Goal: Entertainment & Leisure: Consume media (video, audio)

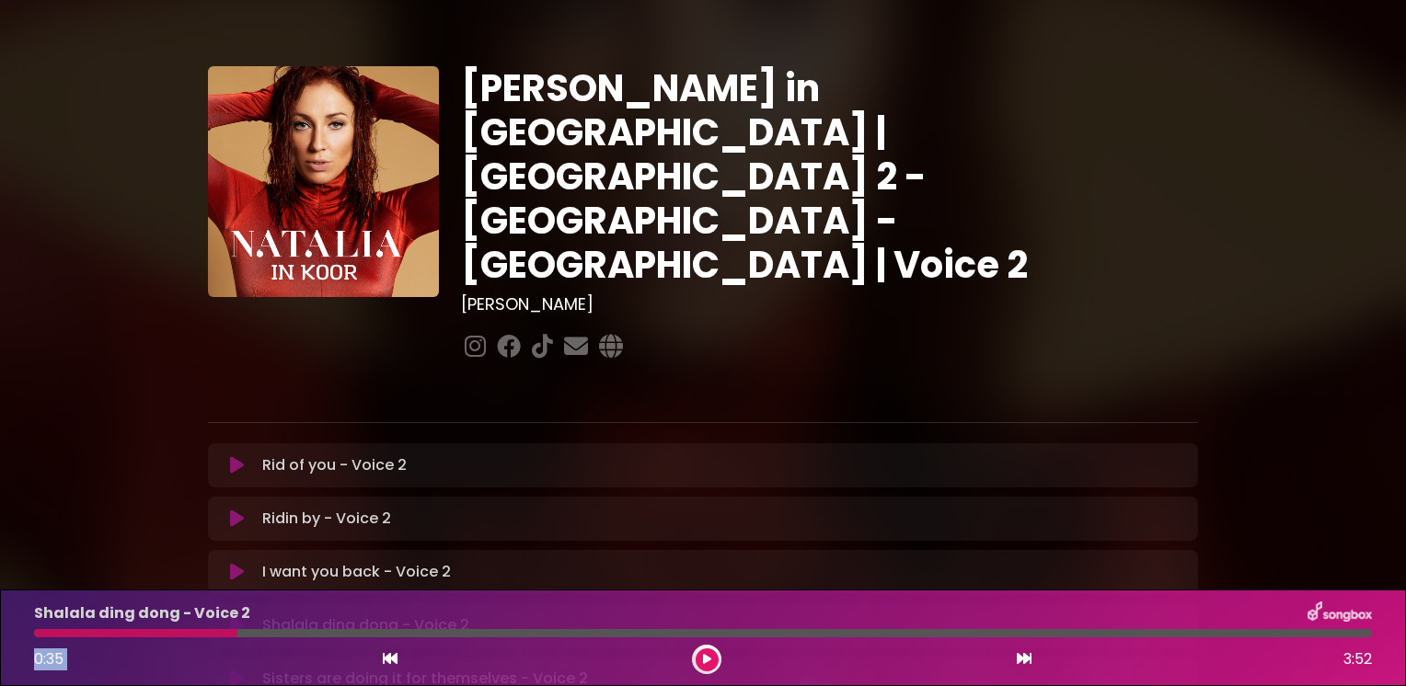
scroll to position [368, 0]
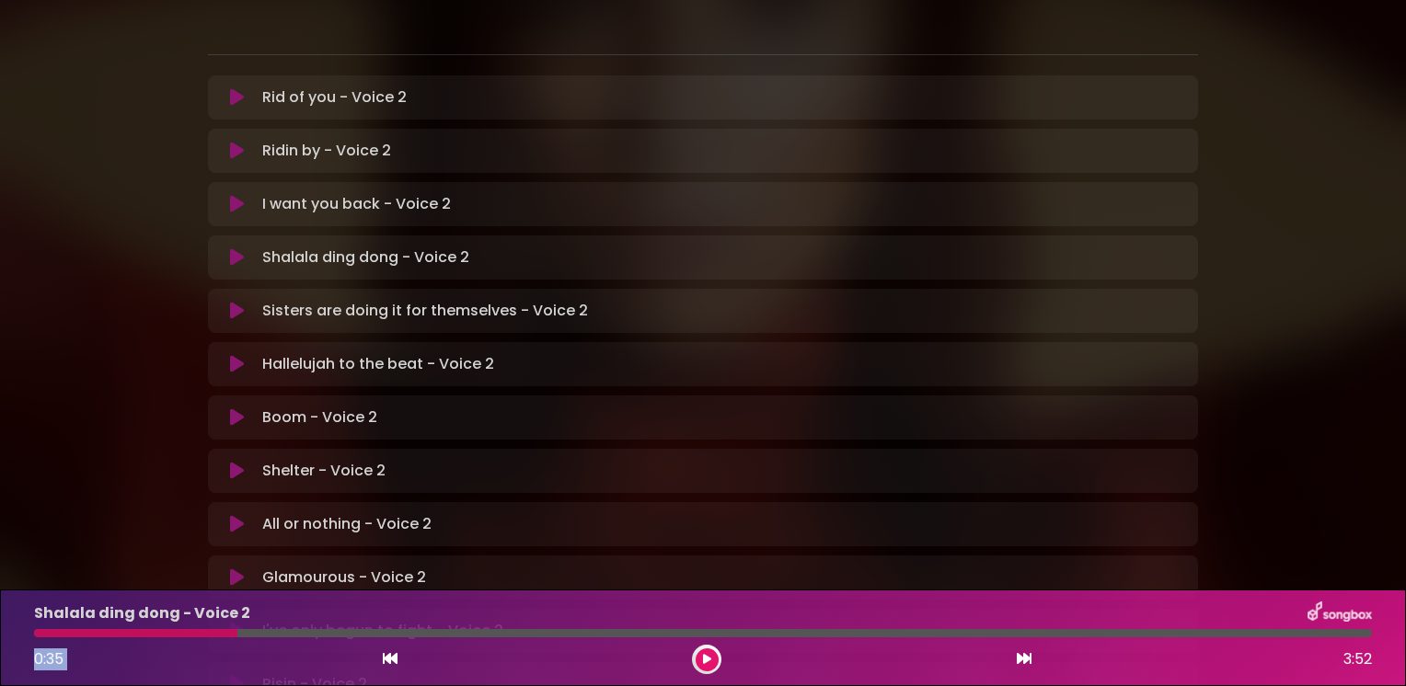
click at [239, 408] on icon at bounding box center [237, 417] width 14 height 18
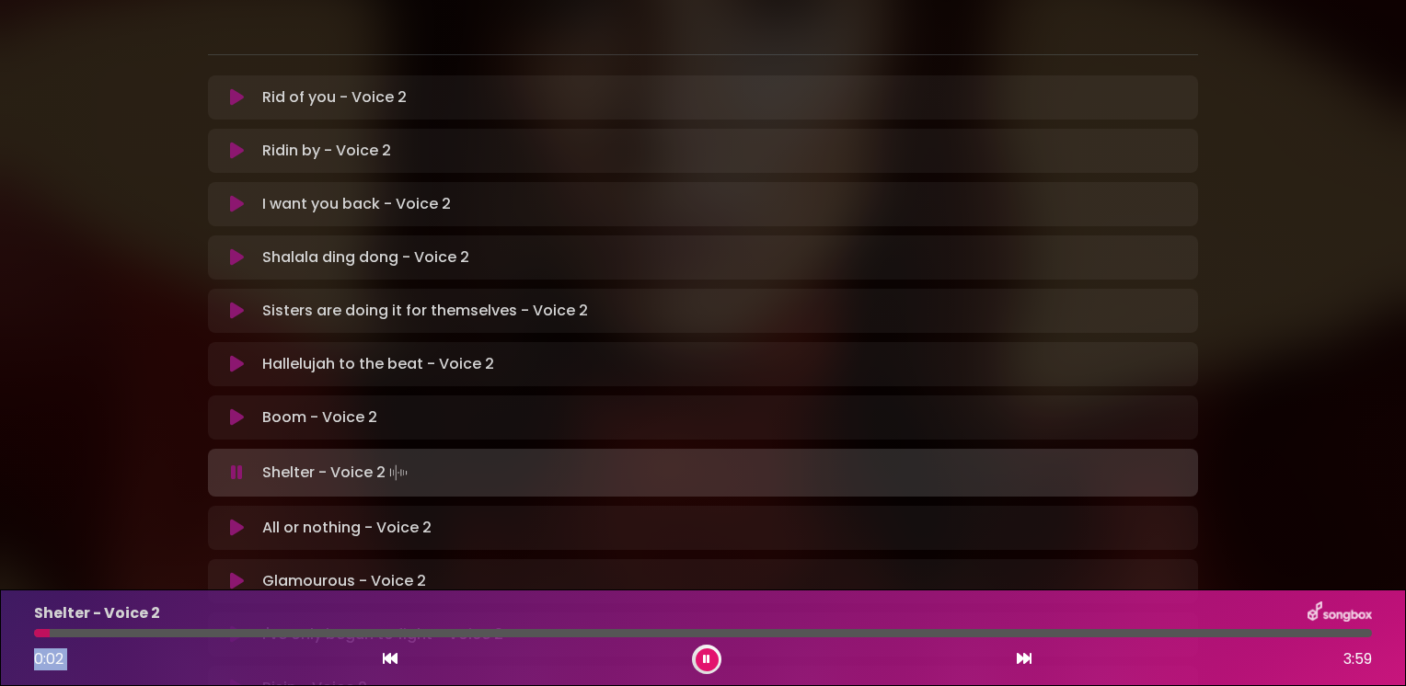
click at [235, 408] on icon at bounding box center [237, 417] width 14 height 18
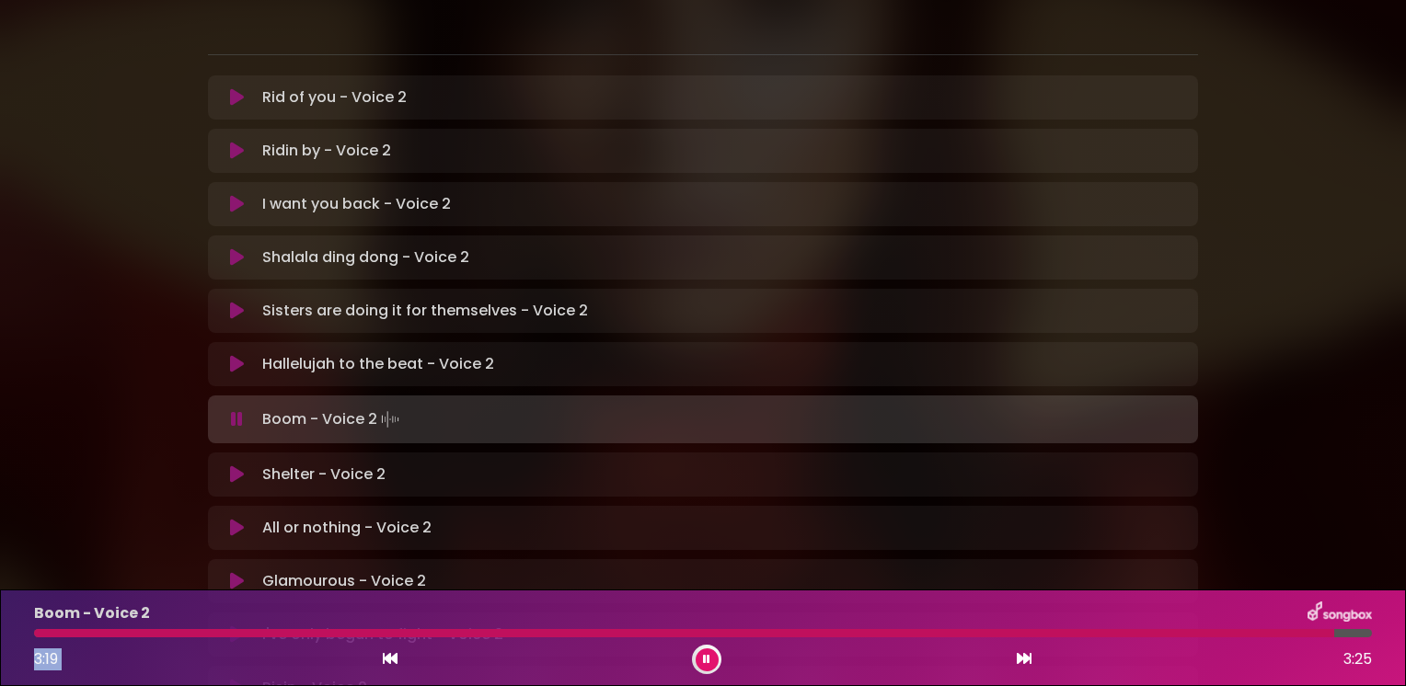
click at [238, 465] on icon at bounding box center [237, 474] width 14 height 18
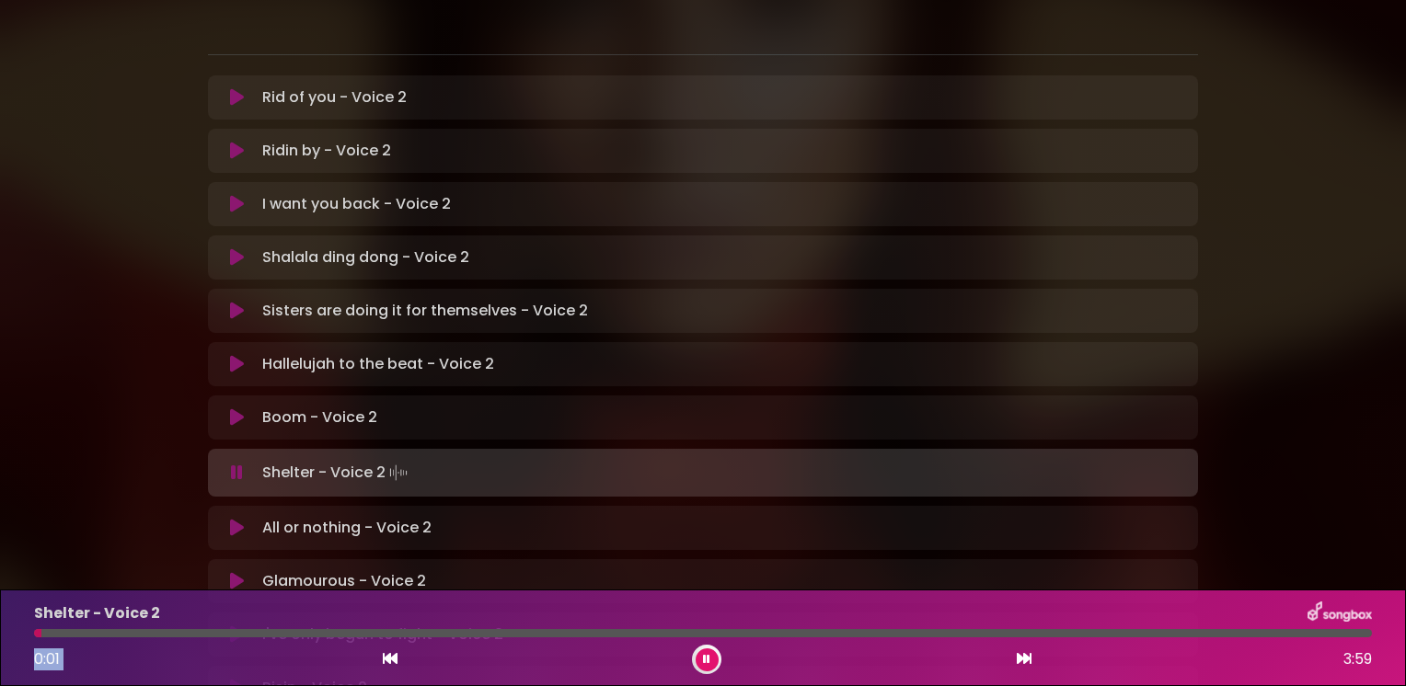
click at [230, 408] on icon at bounding box center [237, 417] width 14 height 18
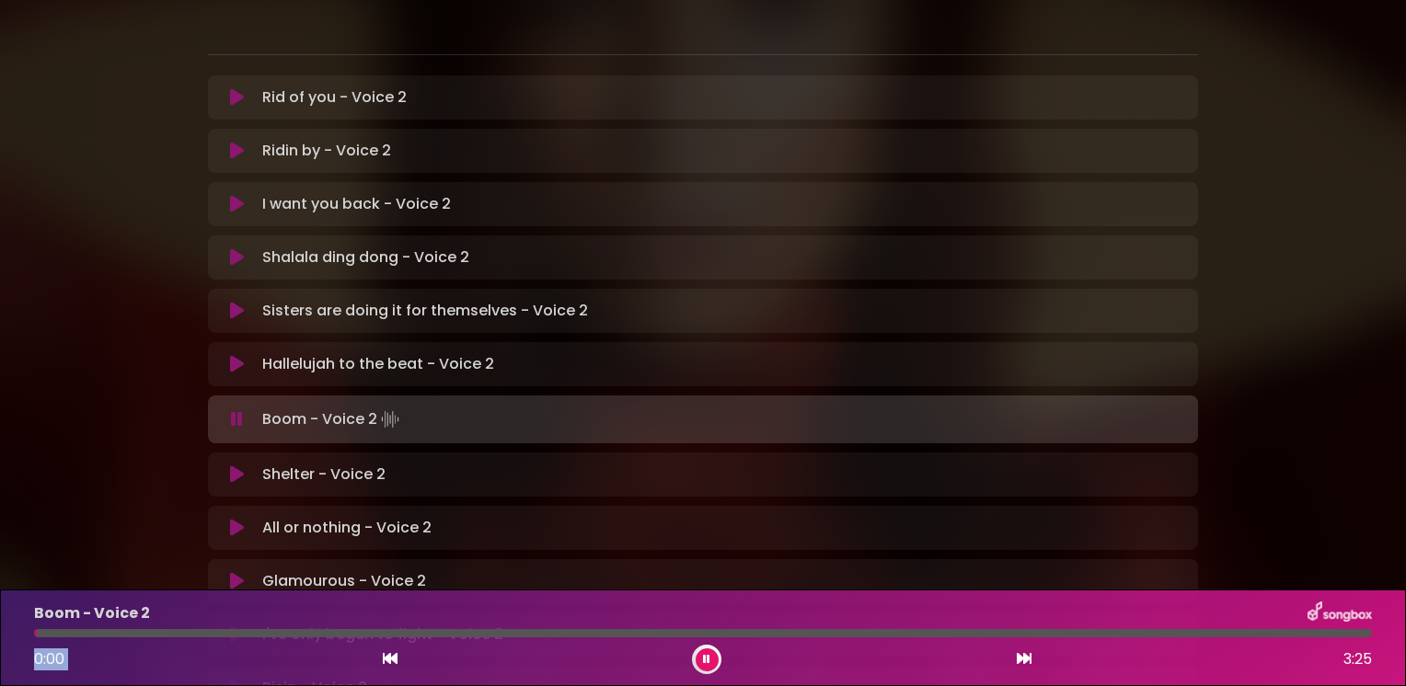
click at [235, 410] on icon at bounding box center [237, 419] width 12 height 18
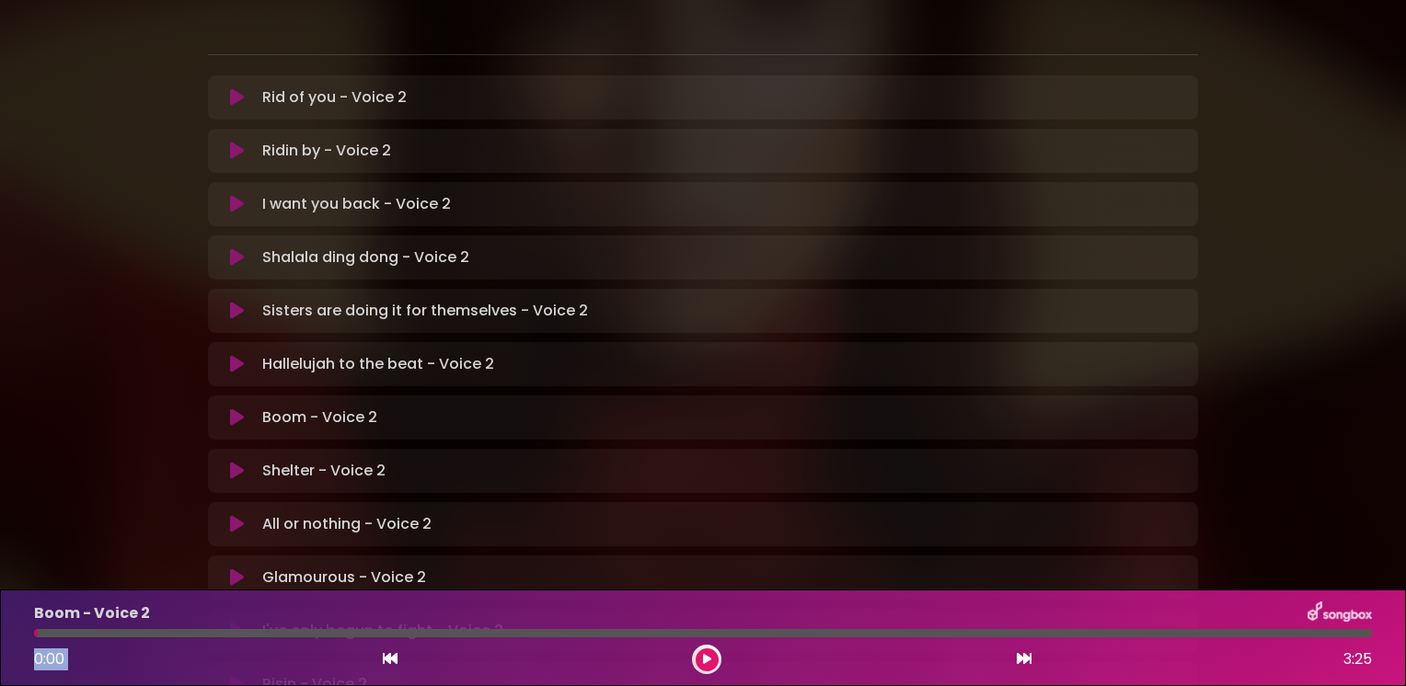
click at [232, 408] on icon at bounding box center [237, 417] width 14 height 18
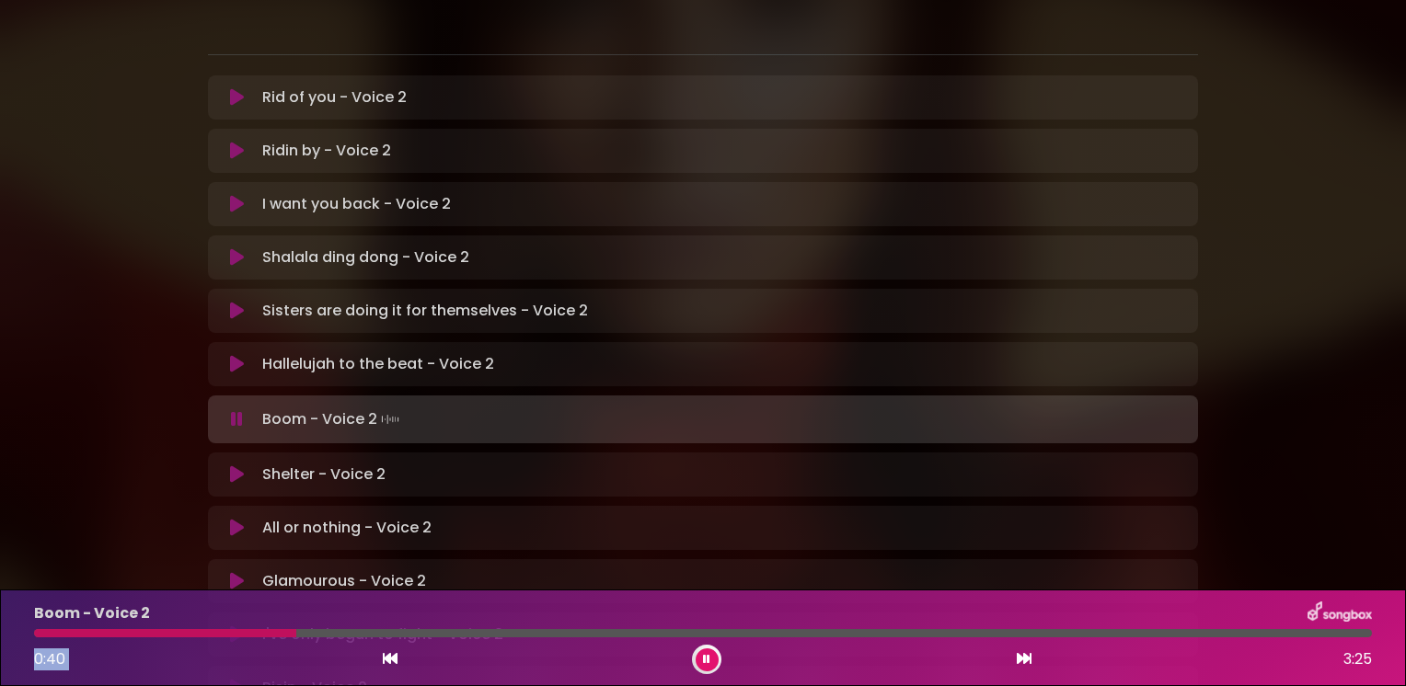
click at [706, 660] on icon at bounding box center [706, 659] width 7 height 11
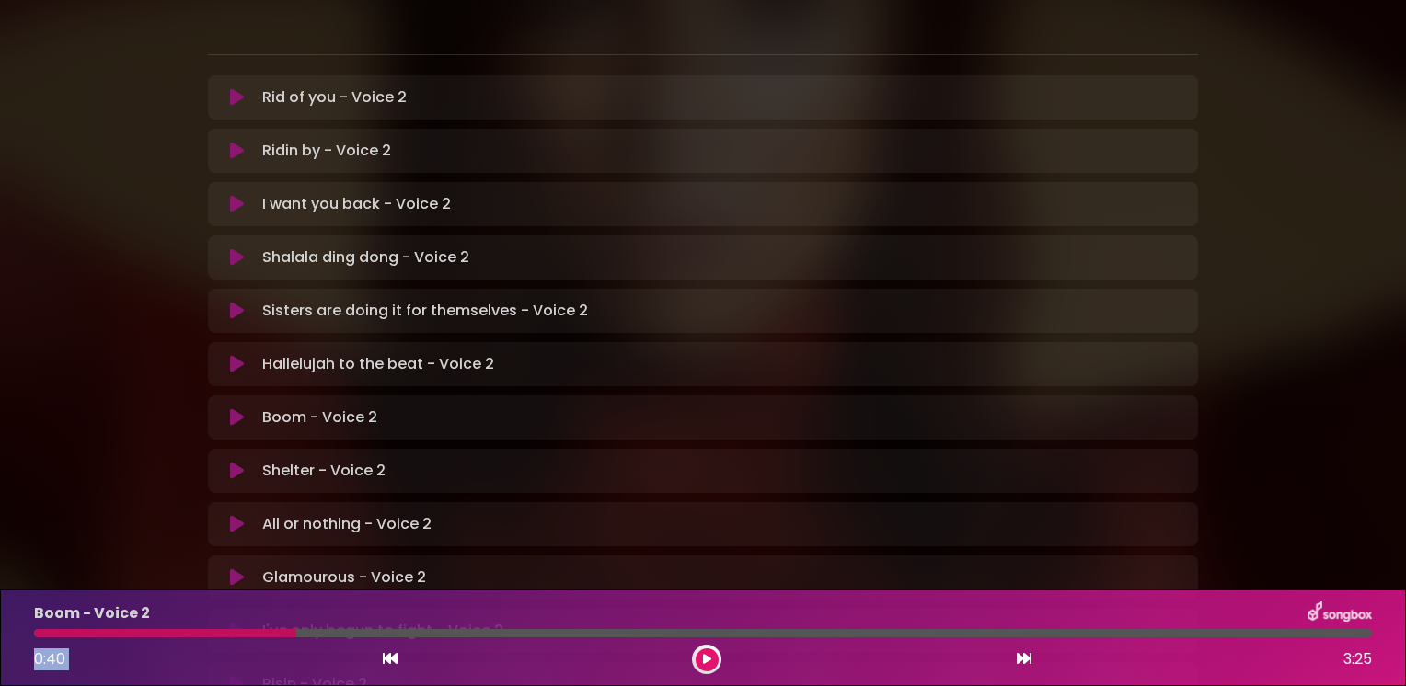
click at [235, 408] on icon at bounding box center [237, 417] width 14 height 18
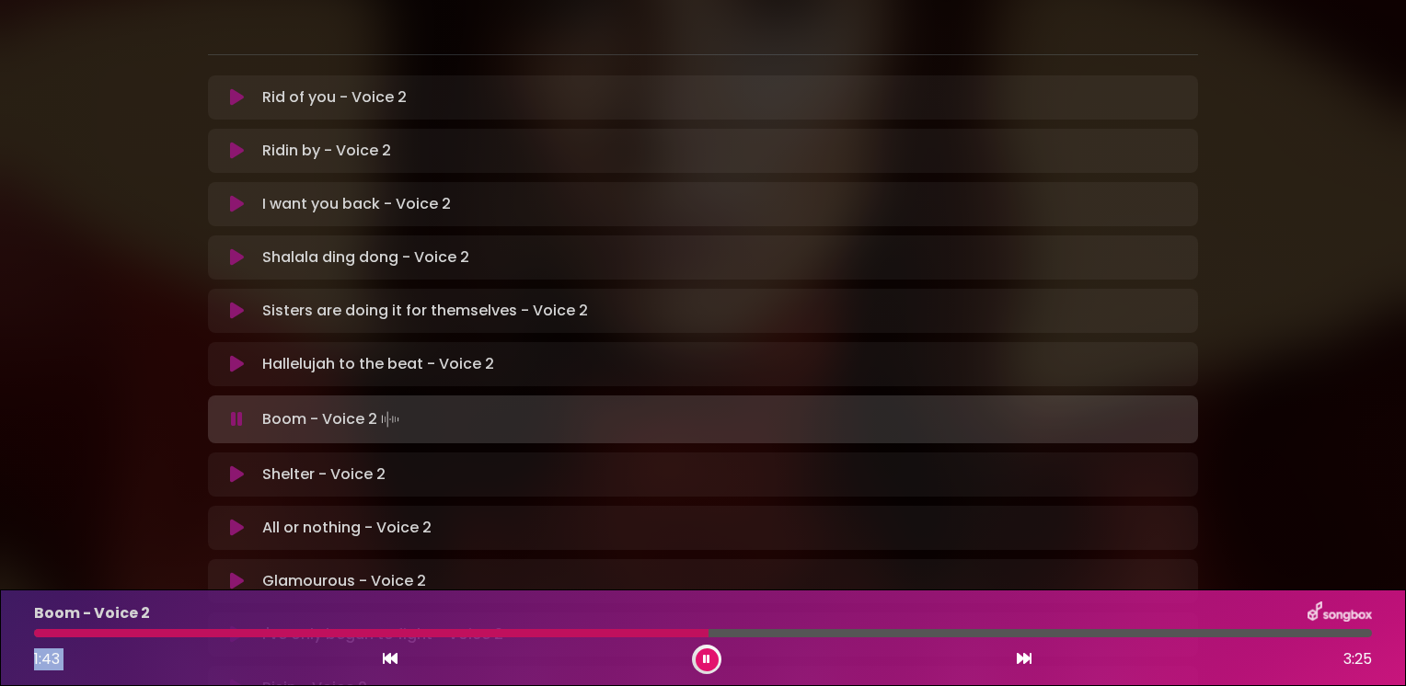
click at [706, 660] on icon at bounding box center [706, 659] width 7 height 11
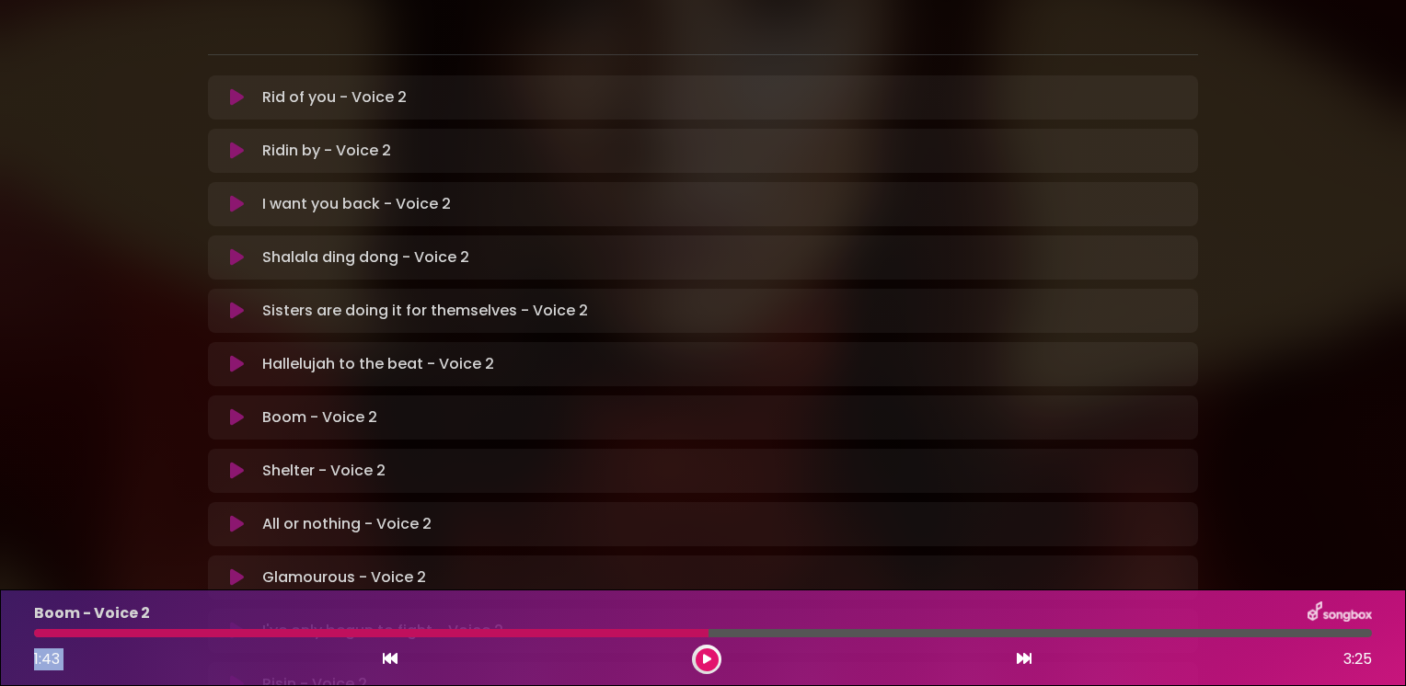
click at [703, 661] on icon at bounding box center [707, 659] width 8 height 11
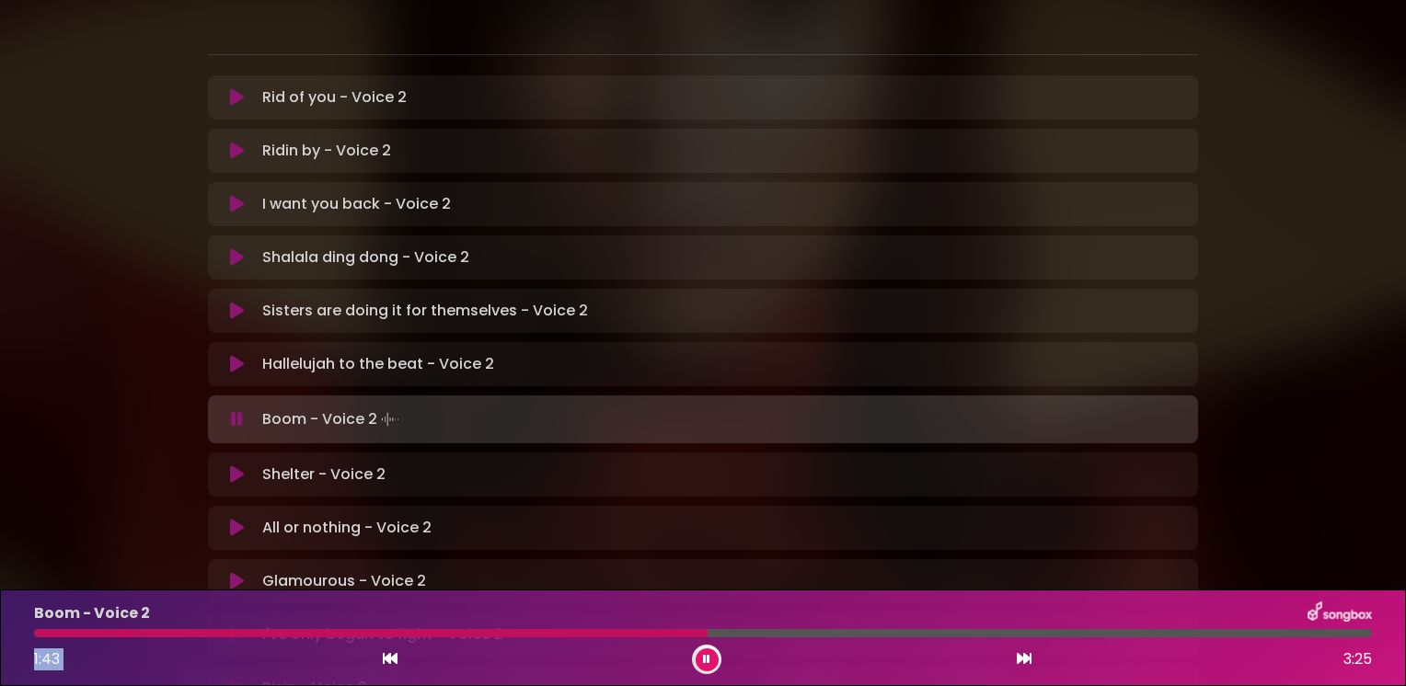
click at [706, 663] on icon at bounding box center [706, 659] width 7 height 11
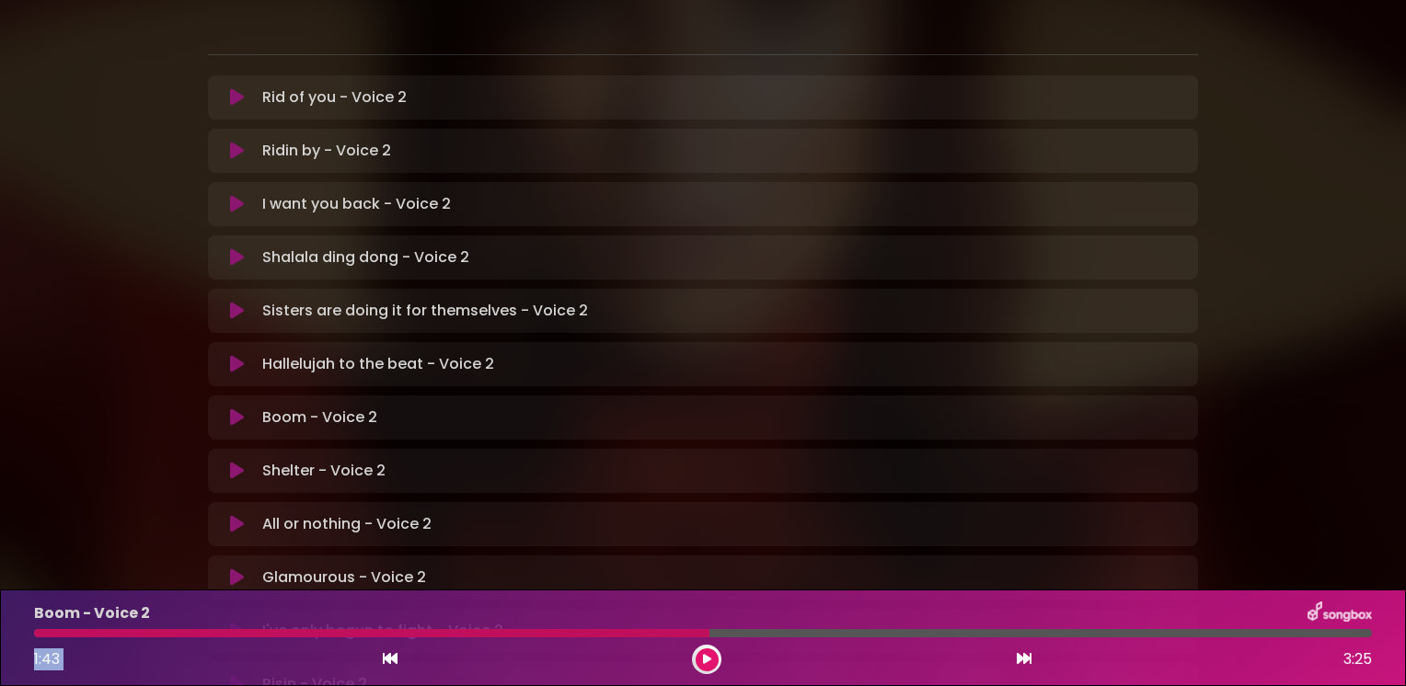
click at [709, 661] on icon at bounding box center [707, 659] width 8 height 11
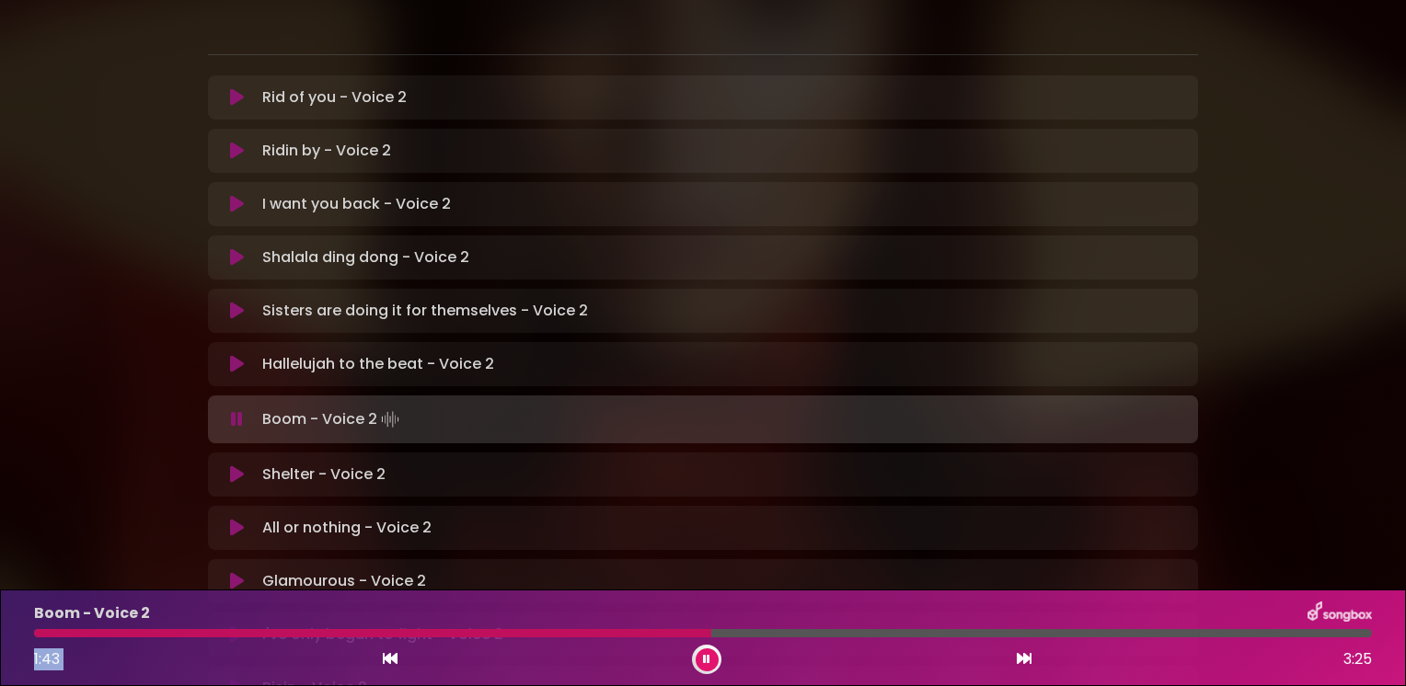
click at [710, 659] on button at bounding box center [706, 659] width 23 height 23
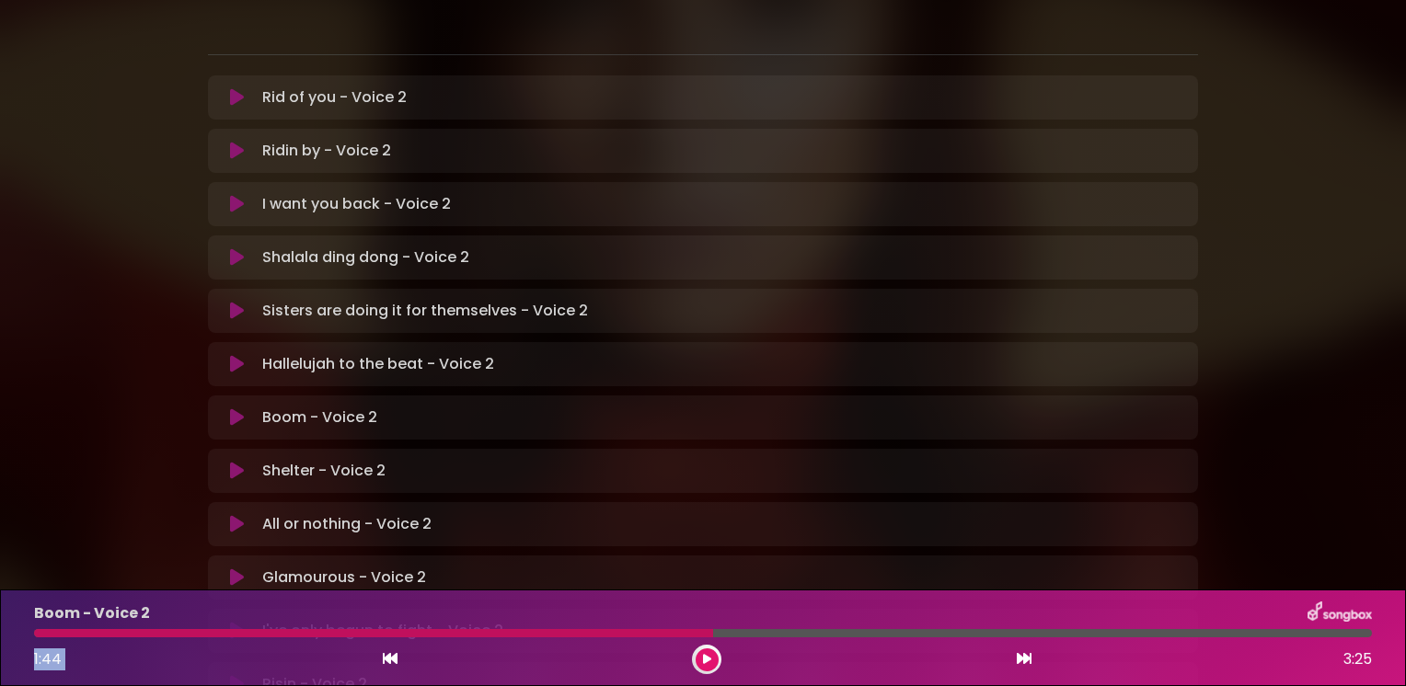
click at [703, 656] on icon at bounding box center [707, 659] width 8 height 11
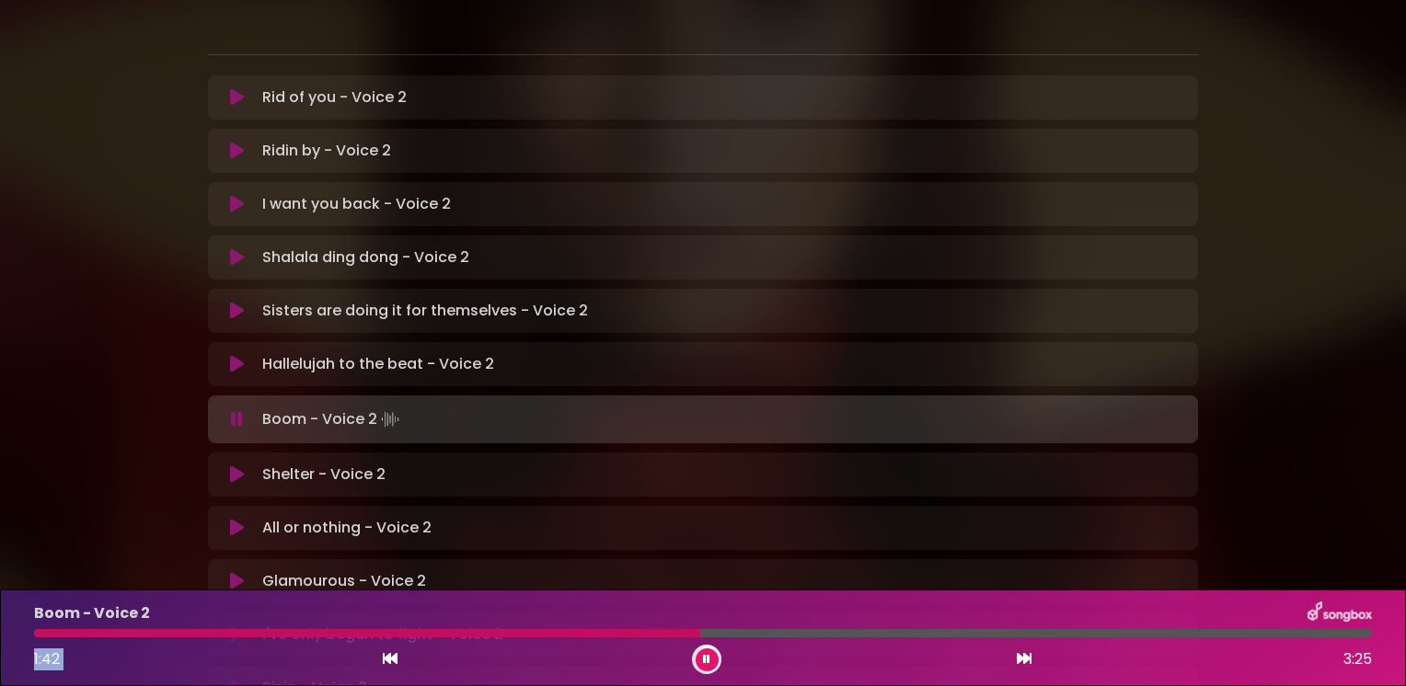
click at [700, 657] on button at bounding box center [706, 659] width 23 height 23
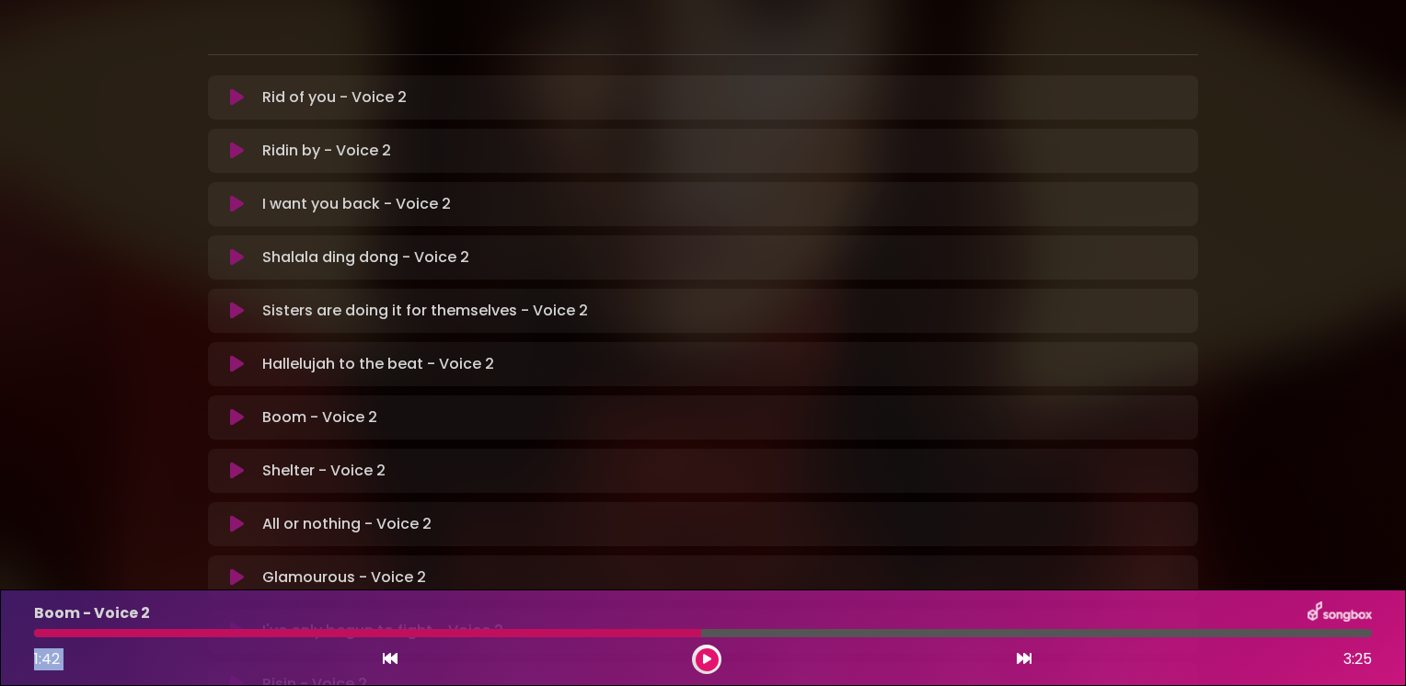
click at [703, 663] on icon at bounding box center [707, 659] width 8 height 11
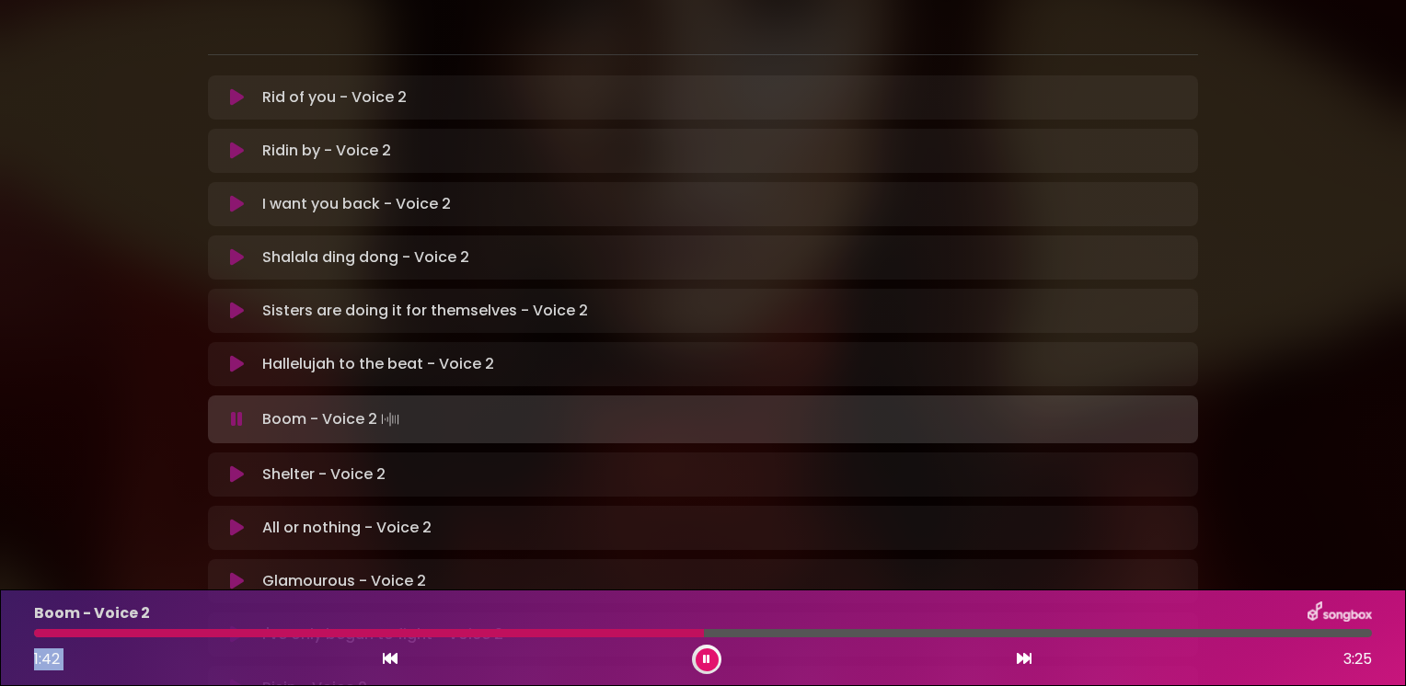
click at [702, 657] on button at bounding box center [706, 659] width 23 height 23
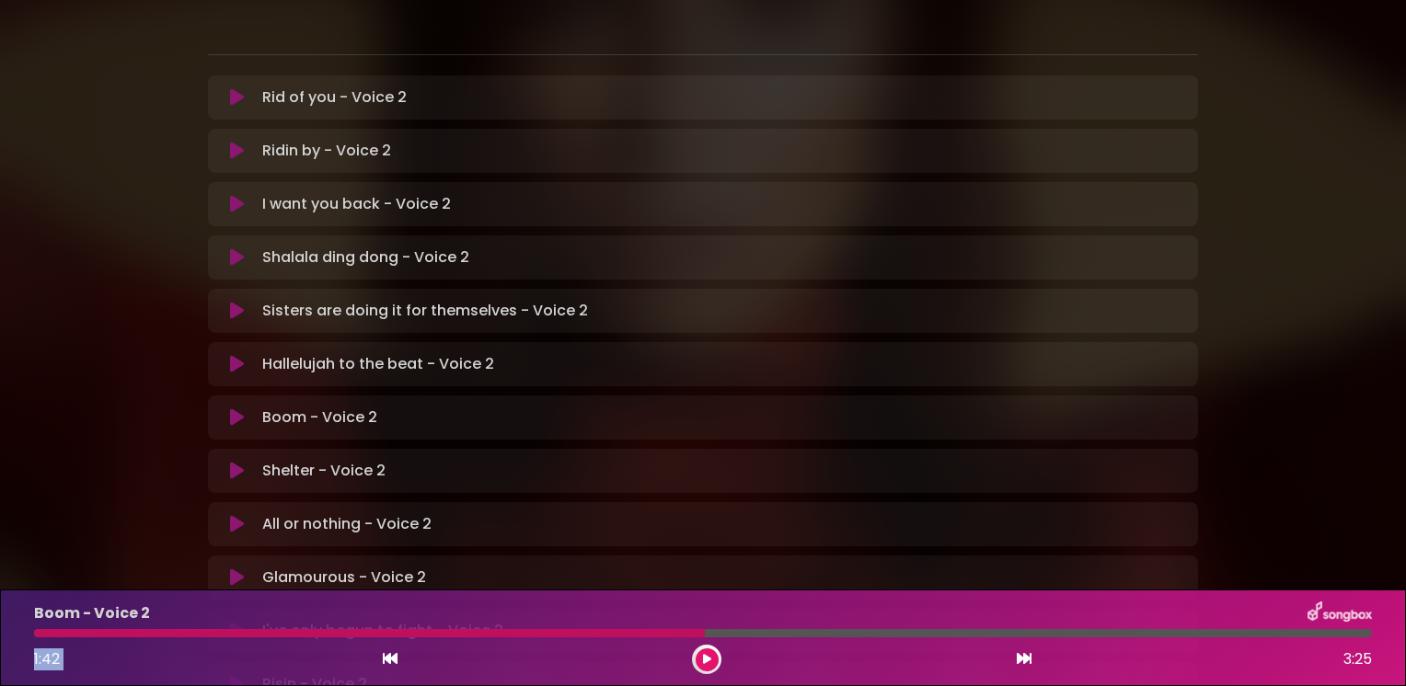
click at [706, 660] on icon at bounding box center [707, 659] width 8 height 11
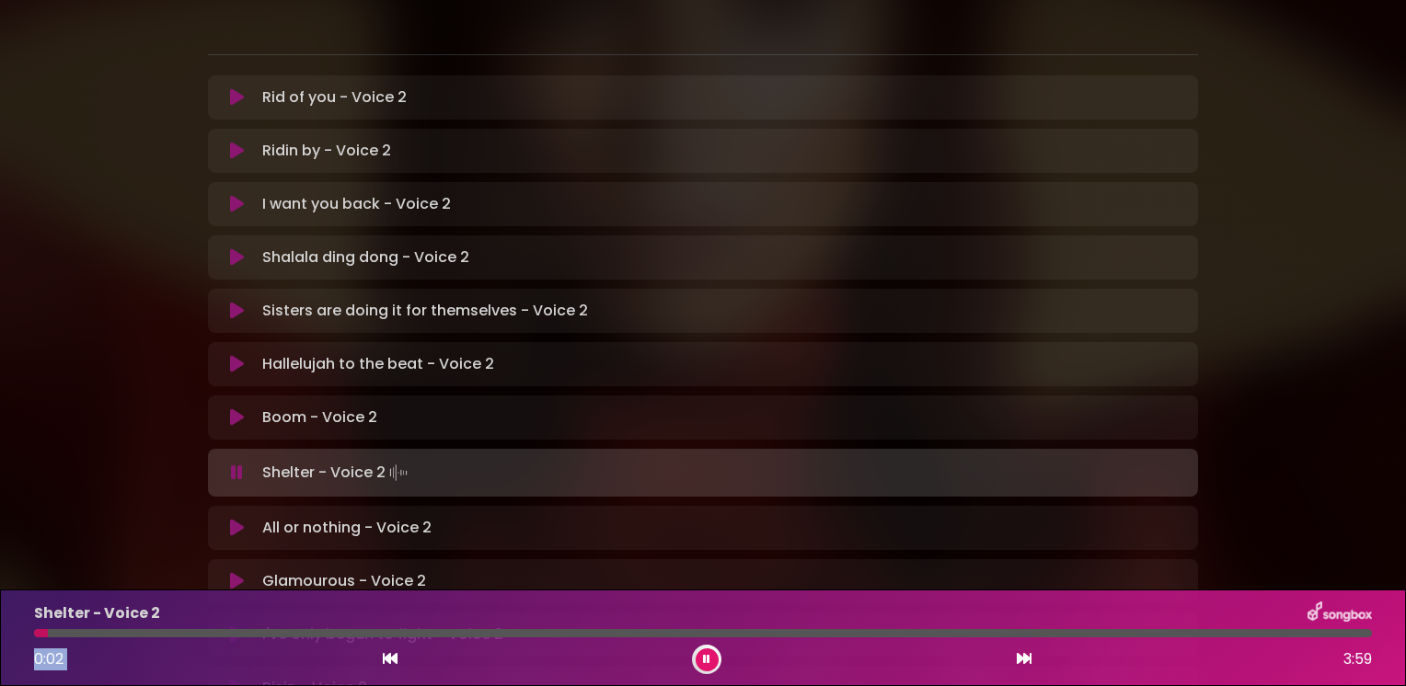
click at [238, 408] on icon at bounding box center [237, 417] width 14 height 18
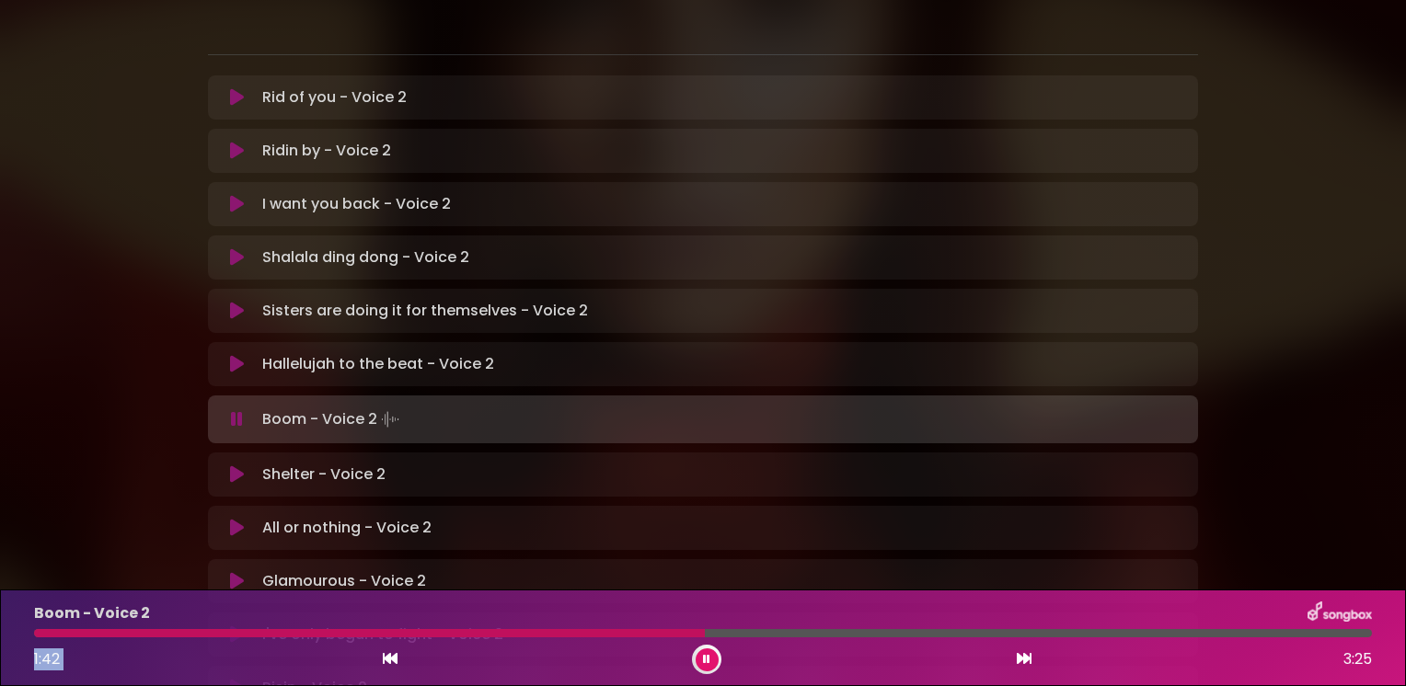
click at [704, 659] on icon at bounding box center [706, 659] width 7 height 11
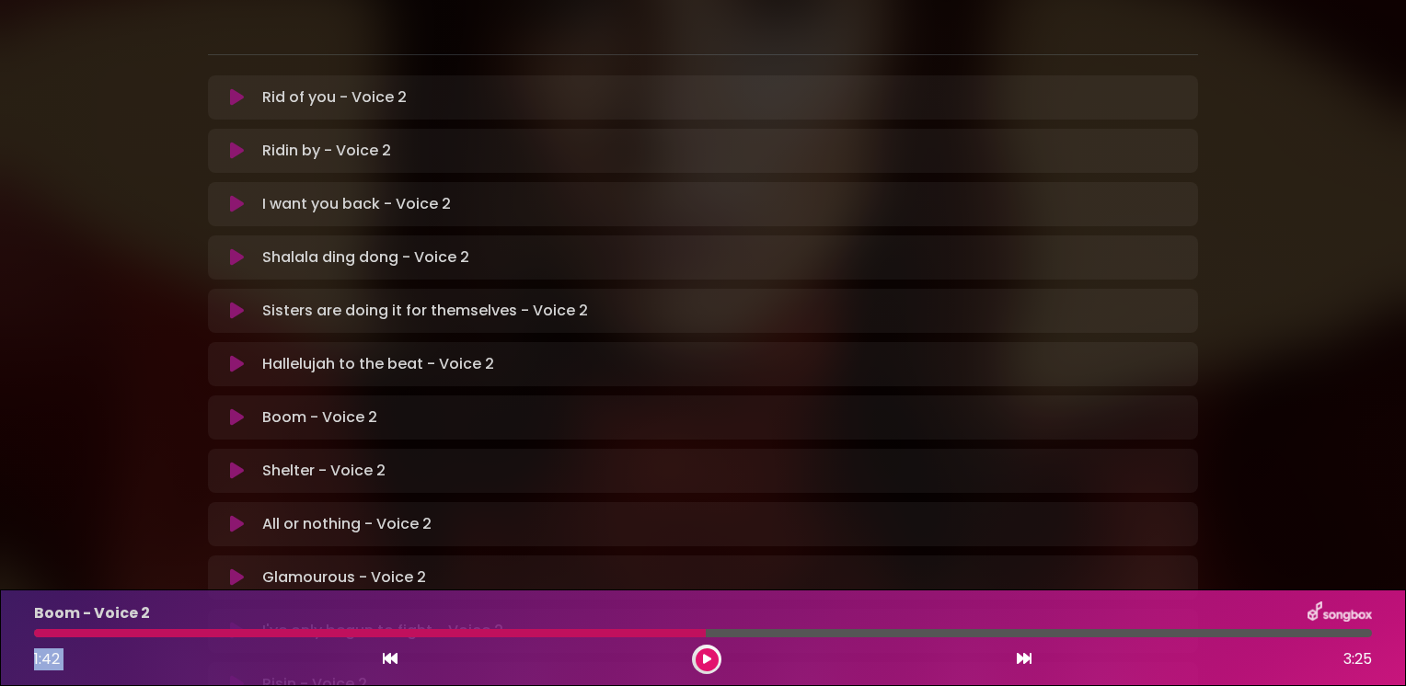
click at [706, 659] on icon at bounding box center [707, 659] width 8 height 11
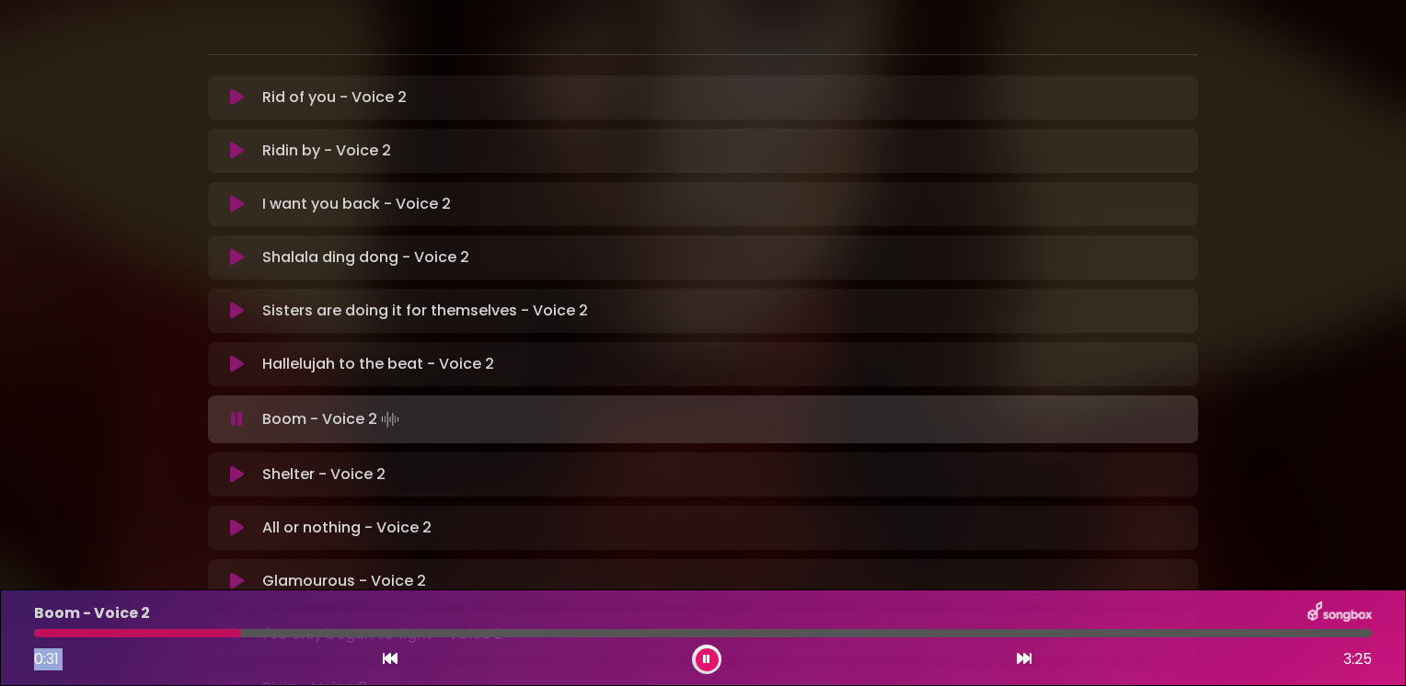
click at [238, 410] on icon at bounding box center [237, 419] width 12 height 18
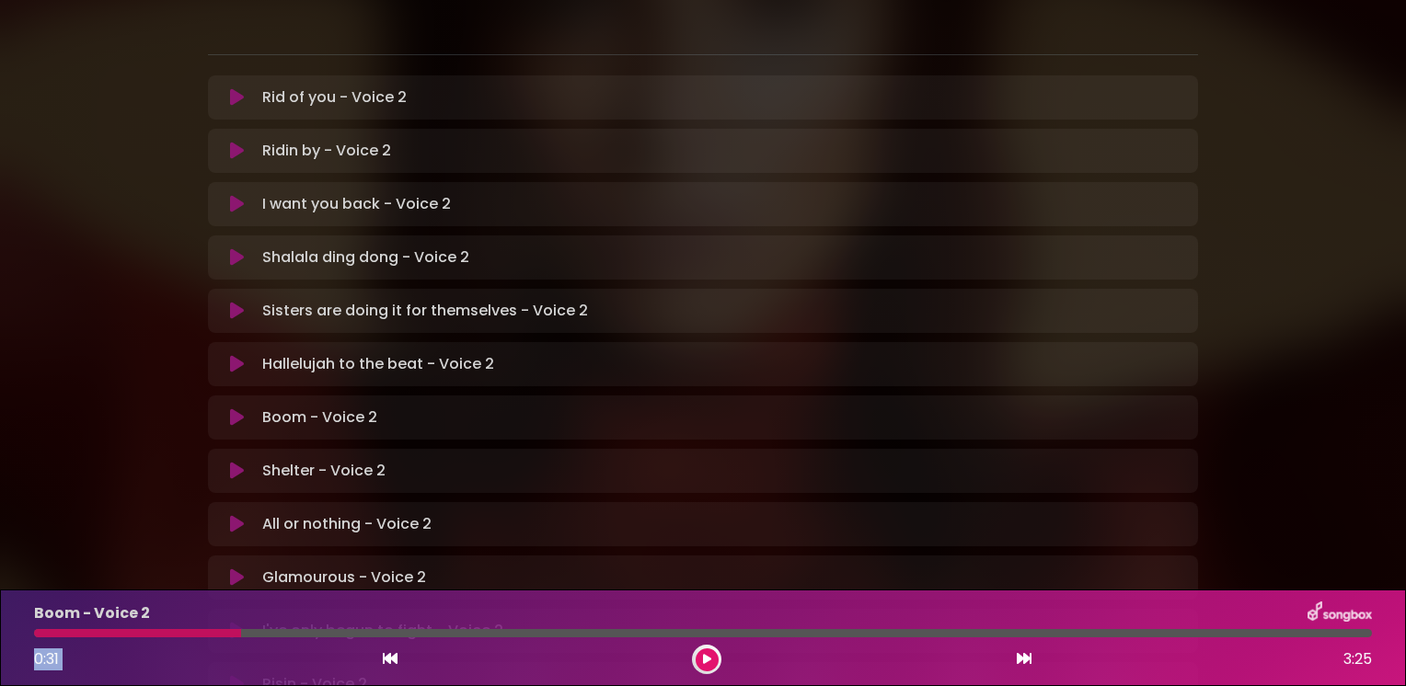
click at [239, 462] on icon at bounding box center [237, 471] width 14 height 18
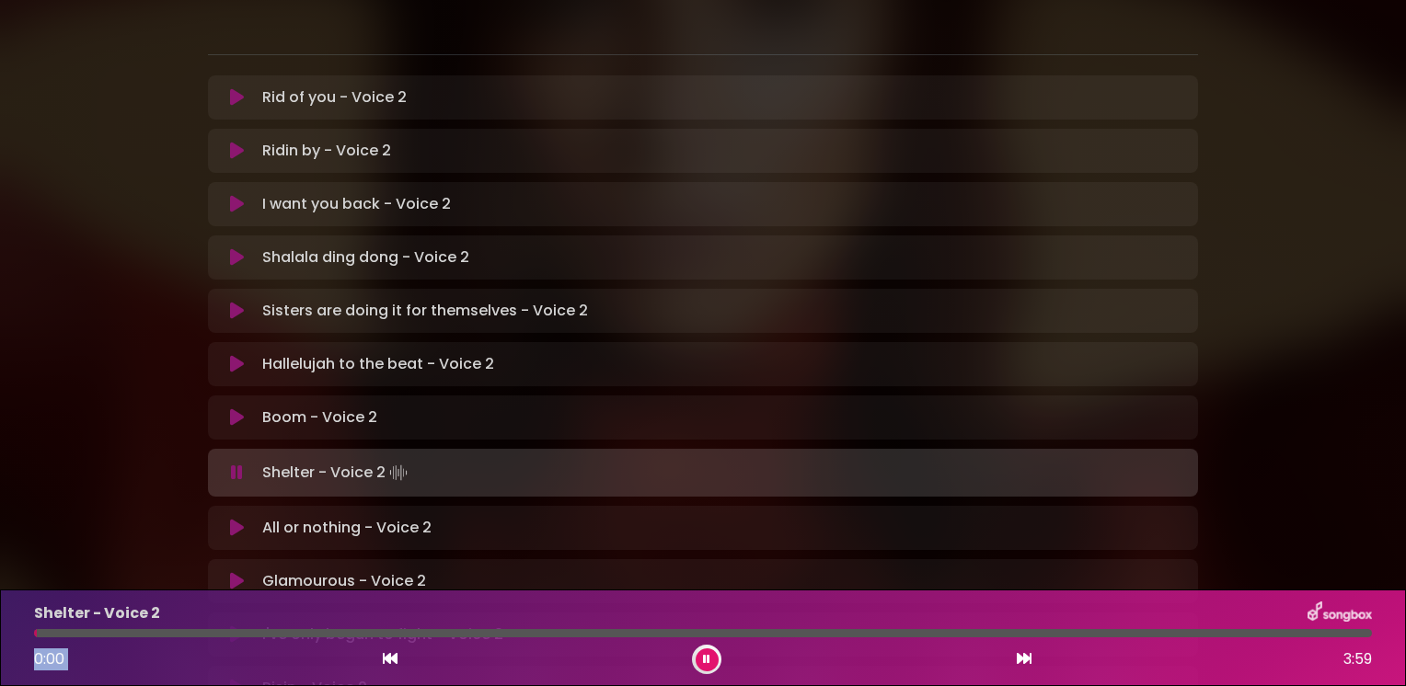
click at [235, 408] on icon at bounding box center [237, 417] width 14 height 18
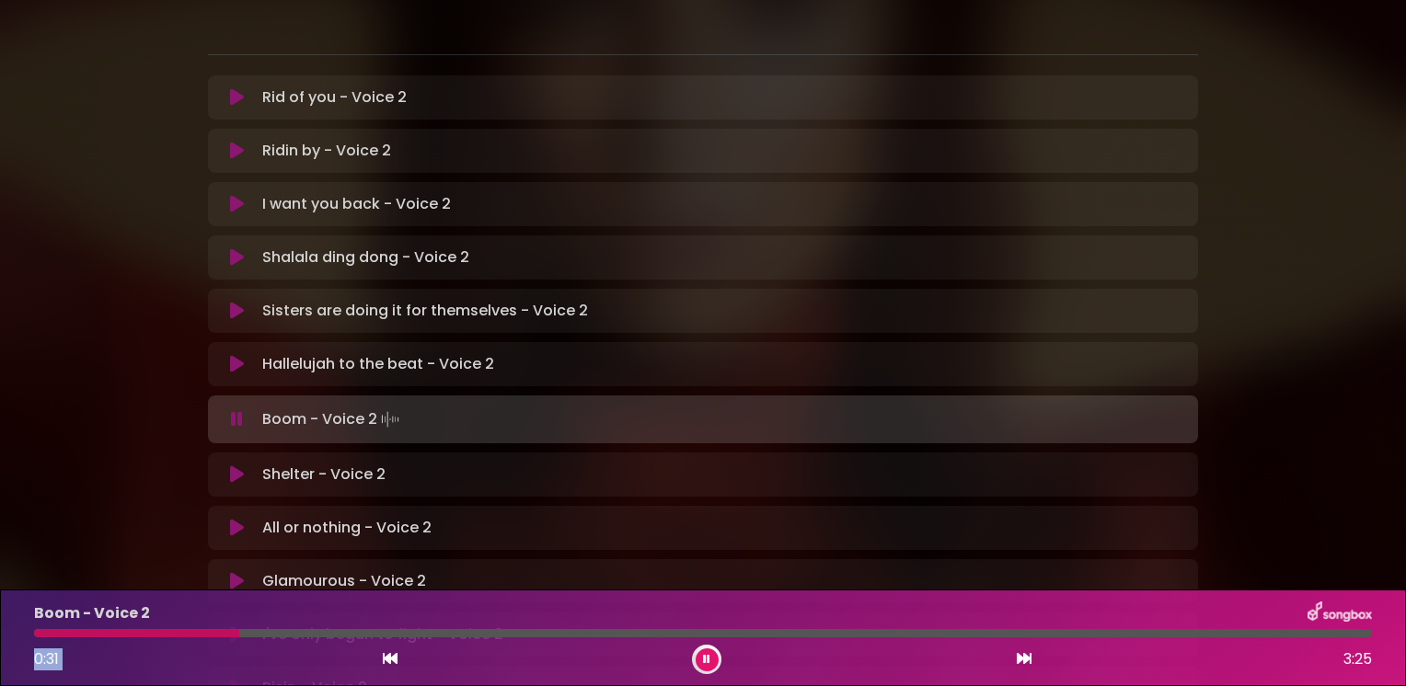
click at [239, 410] on icon at bounding box center [237, 419] width 12 height 18
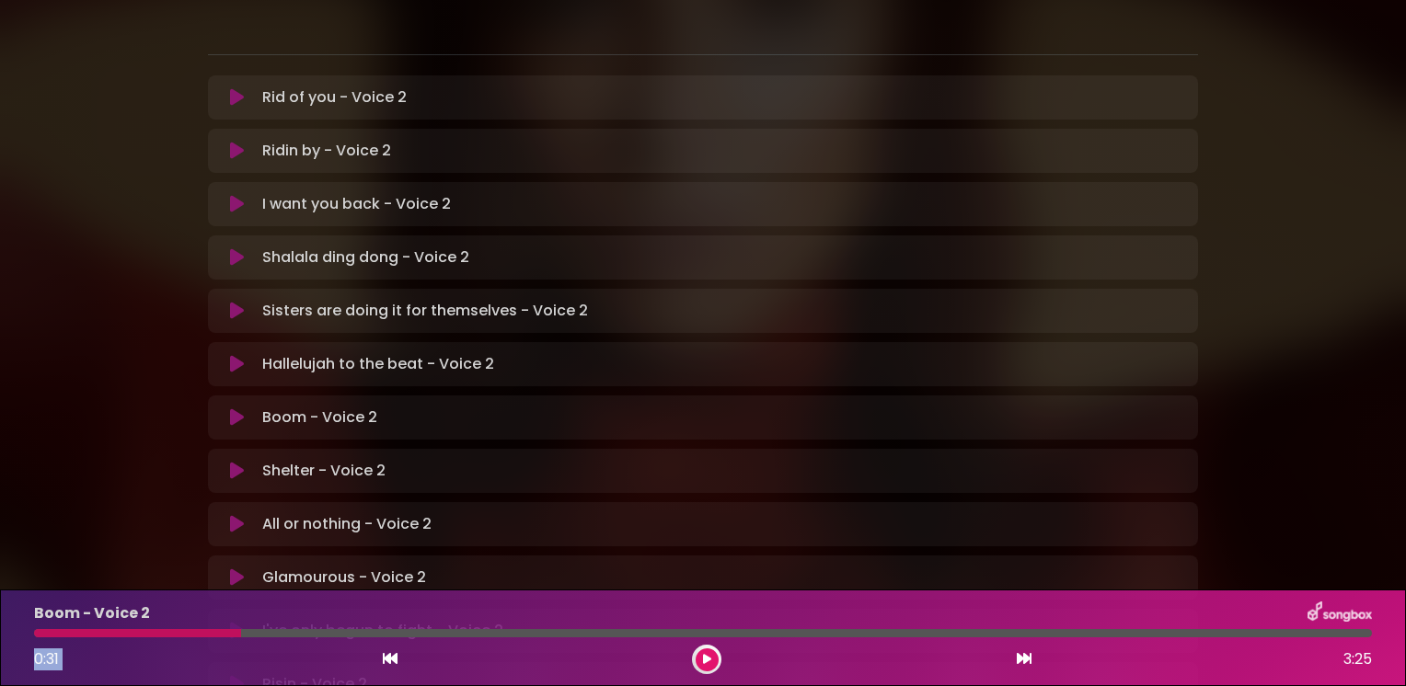
click at [237, 355] on icon at bounding box center [237, 364] width 14 height 18
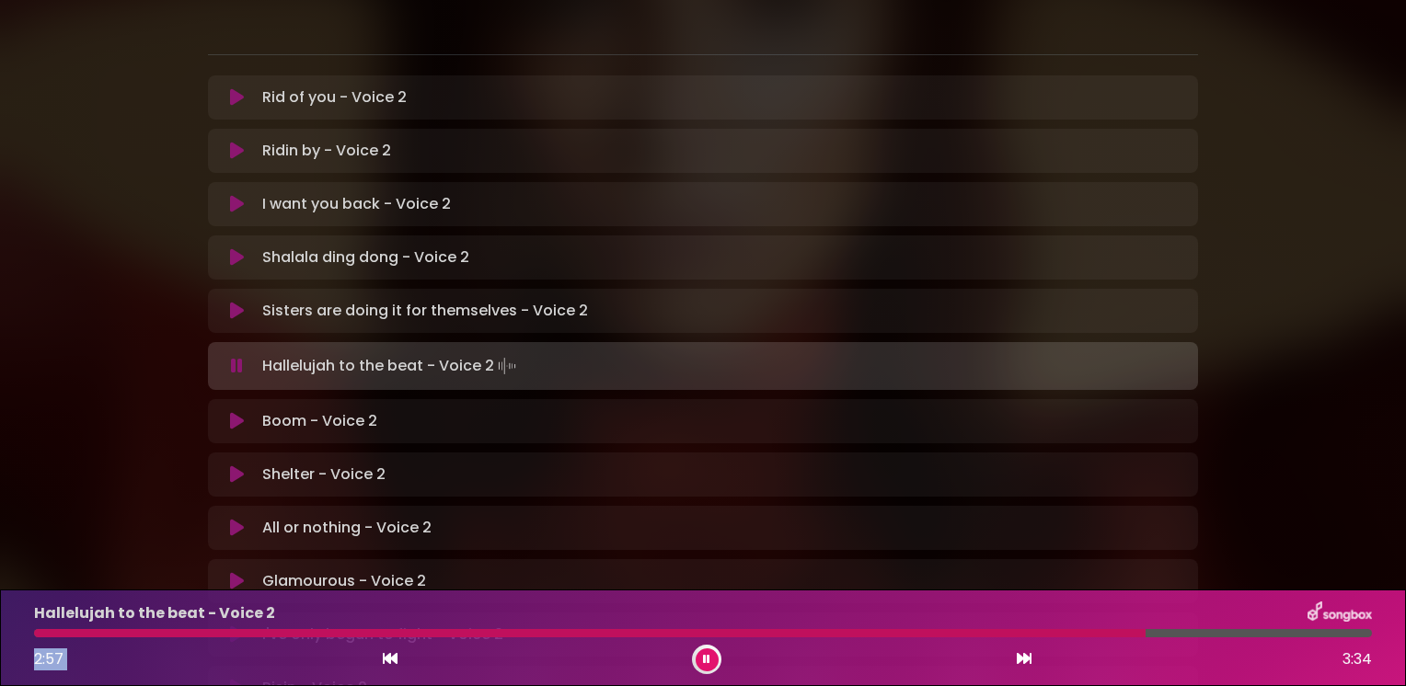
click at [236, 357] on icon at bounding box center [237, 366] width 12 height 18
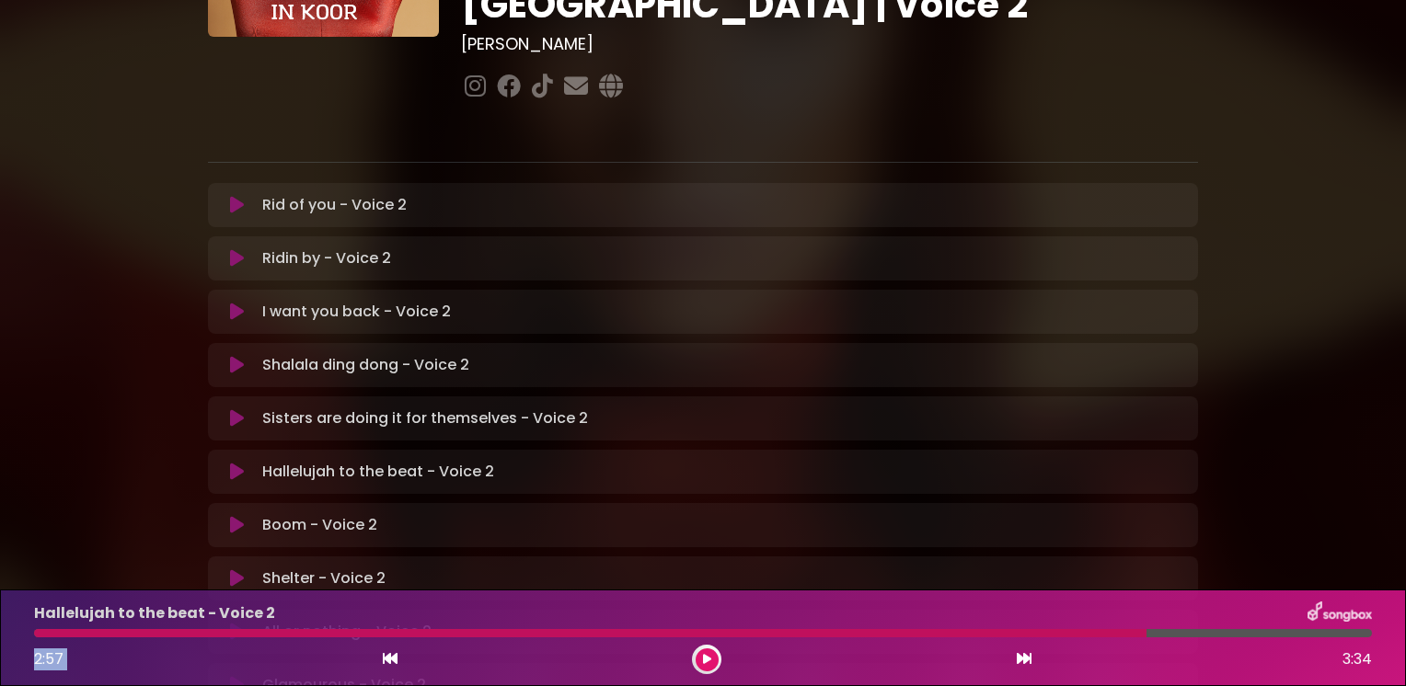
scroll to position [258, 0]
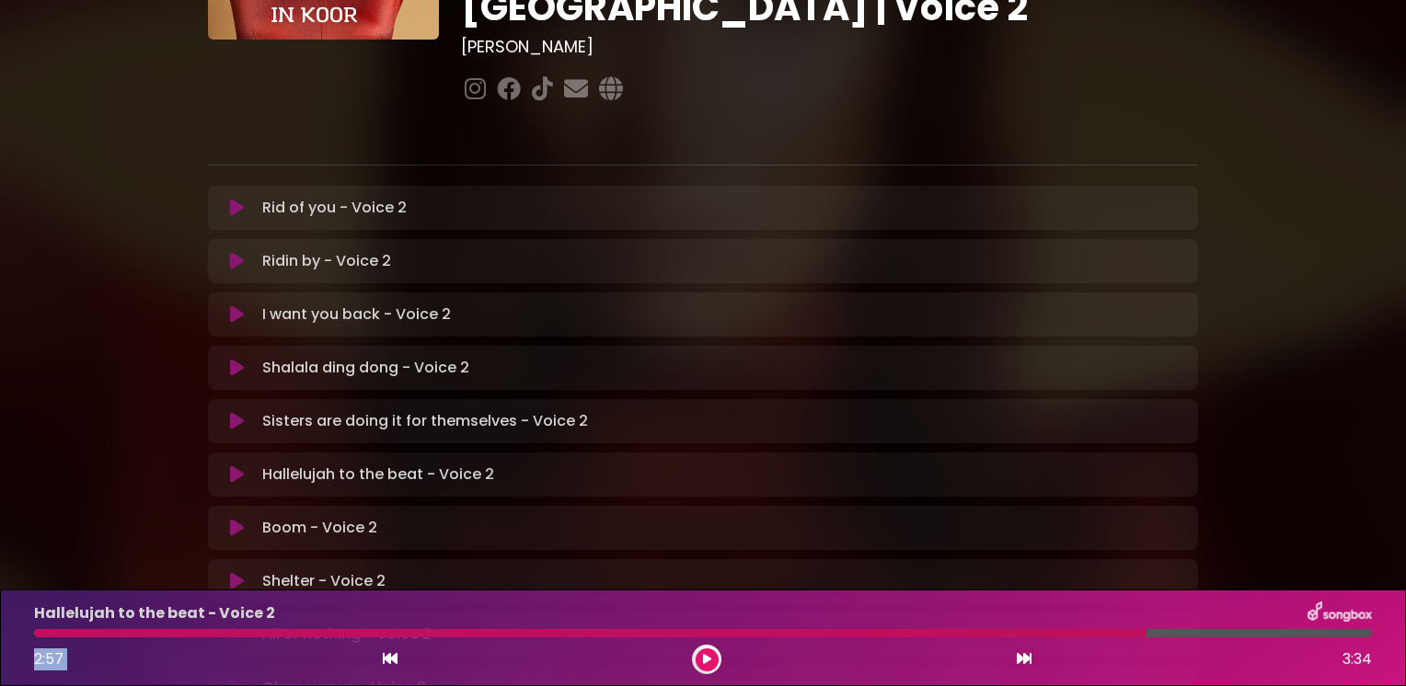
click at [234, 465] on icon at bounding box center [237, 474] width 14 height 18
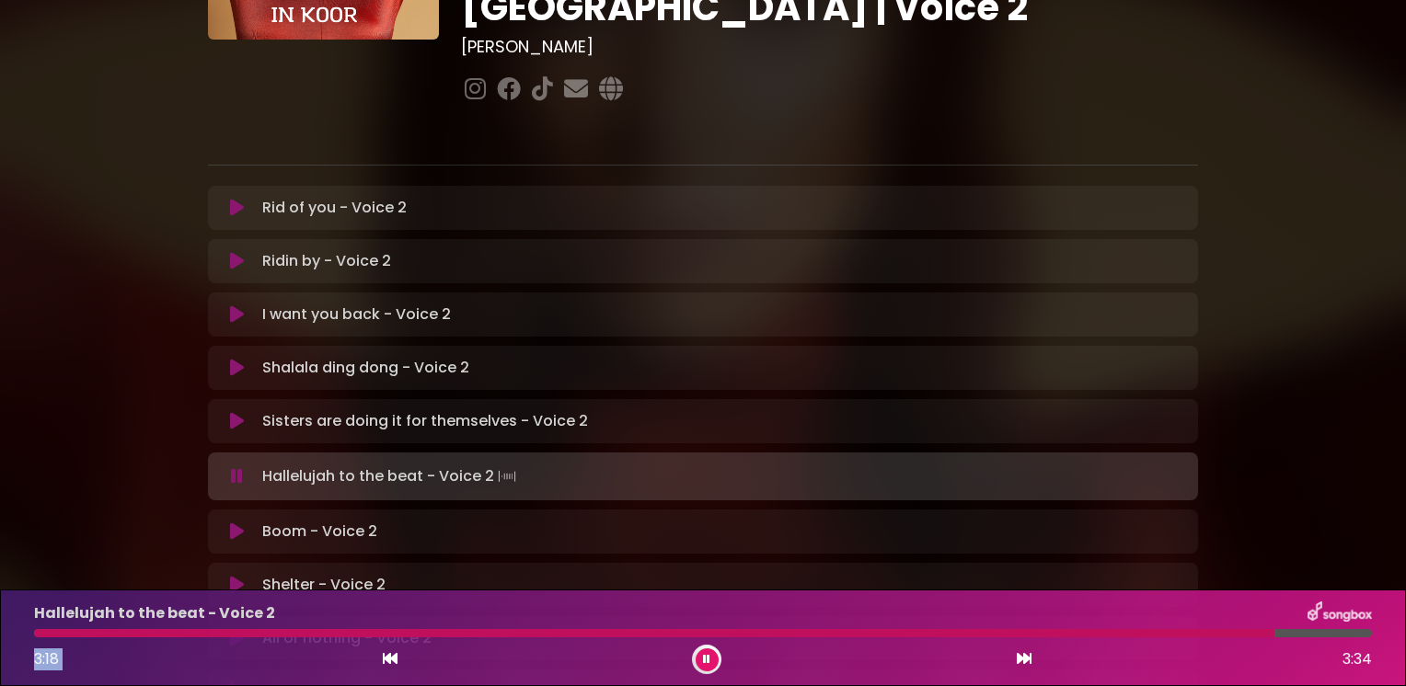
click at [230, 522] on icon at bounding box center [237, 531] width 14 height 18
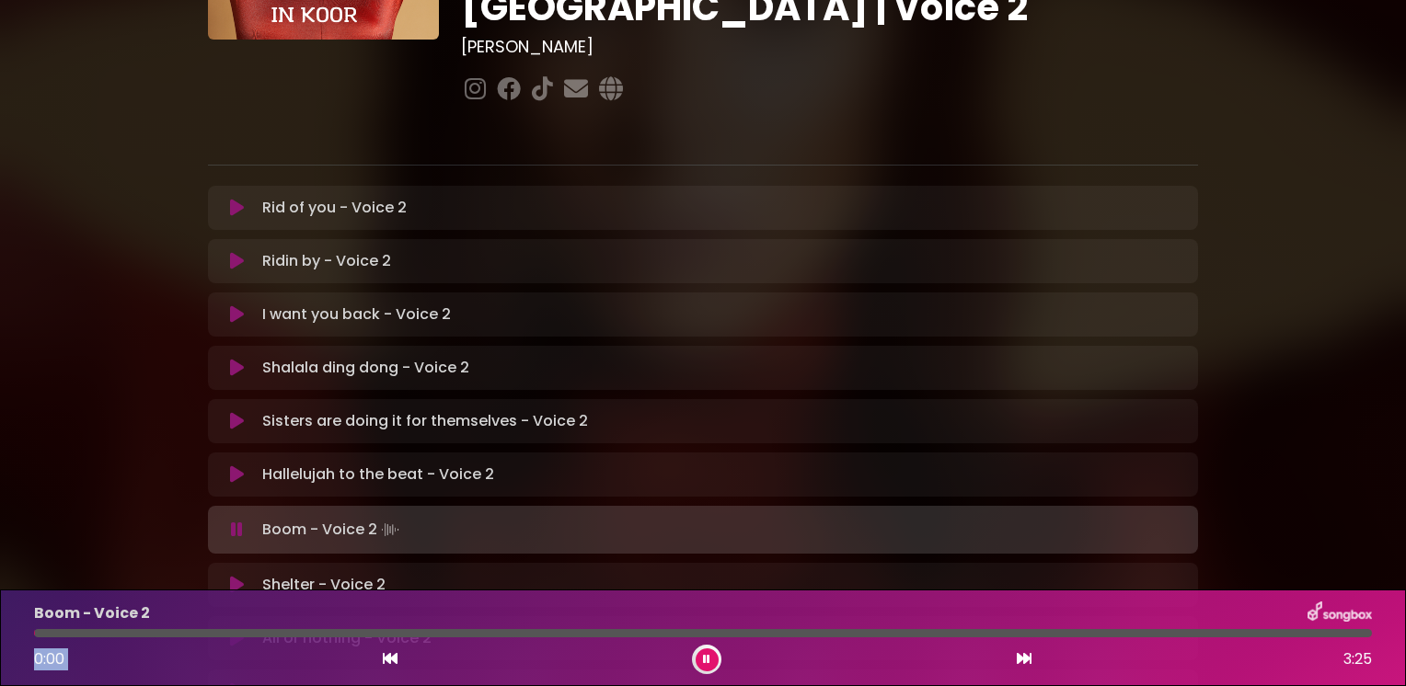
click at [230, 465] on icon at bounding box center [237, 474] width 14 height 18
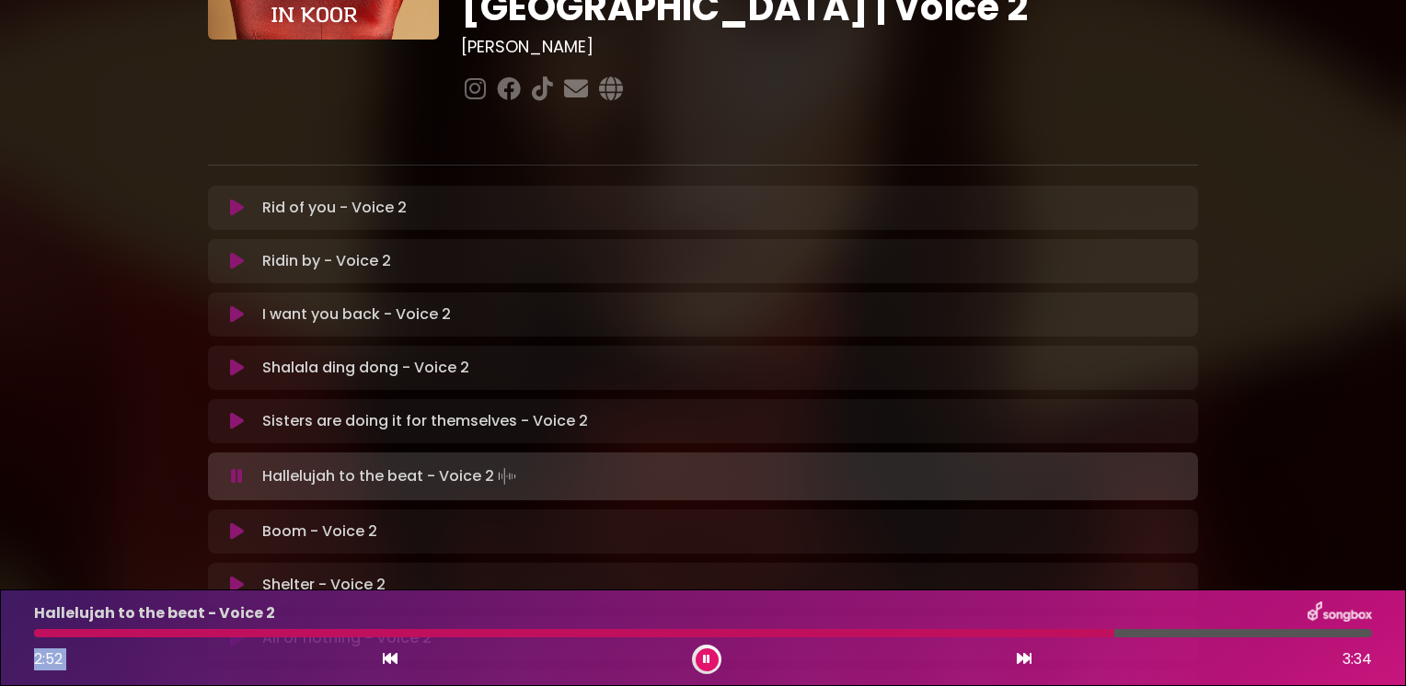
click at [232, 522] on icon at bounding box center [237, 531] width 14 height 18
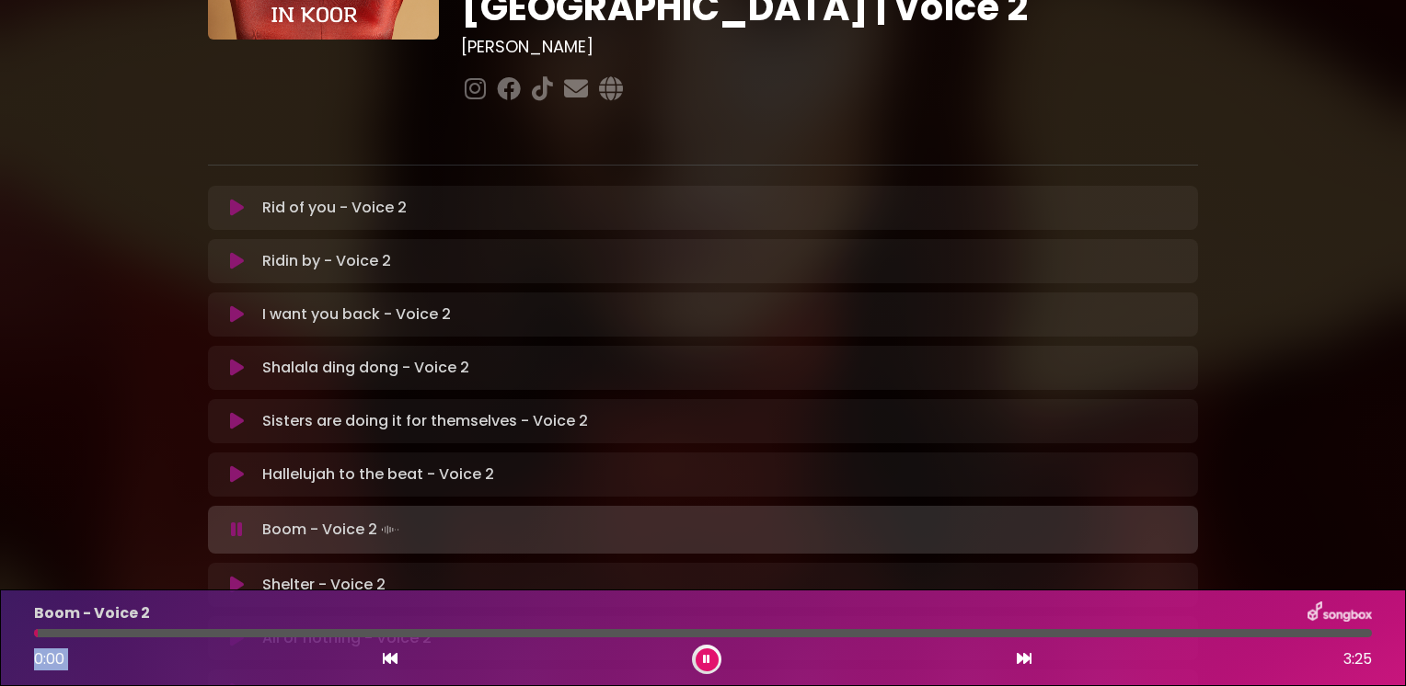
click at [235, 465] on icon at bounding box center [237, 474] width 14 height 18
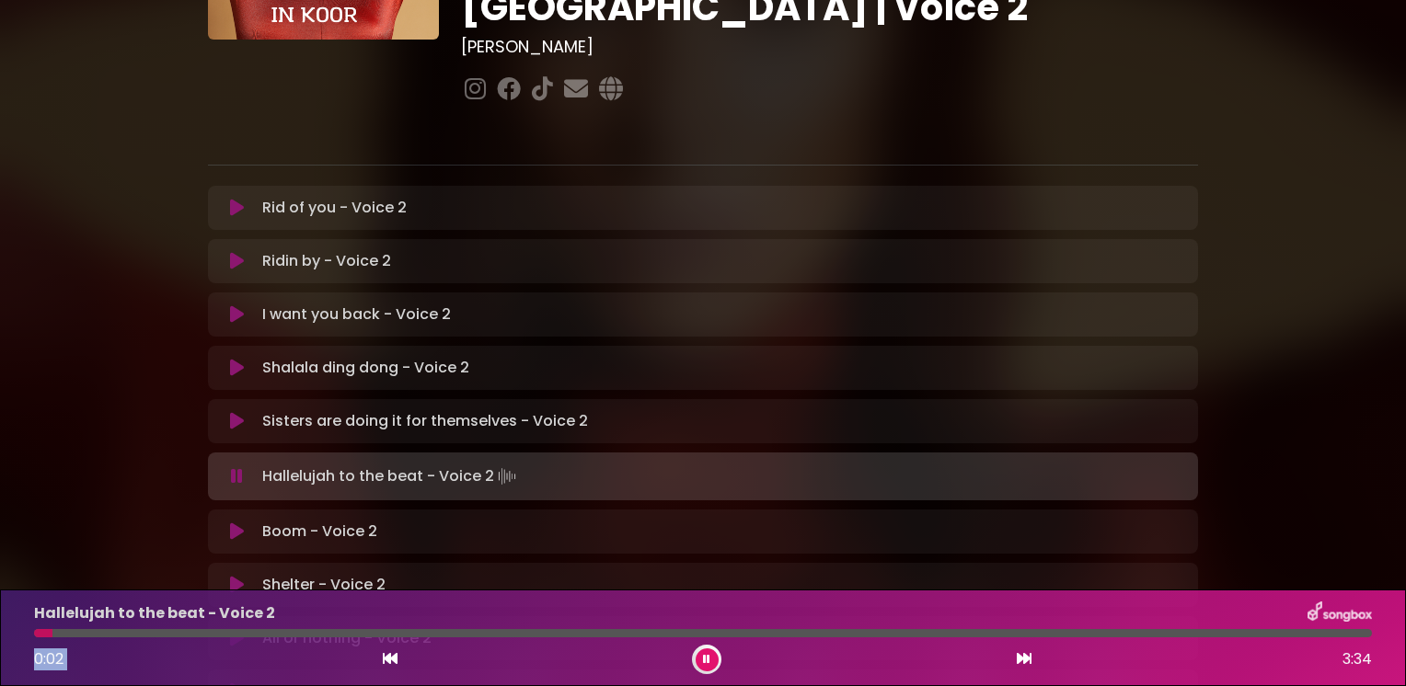
click at [235, 467] on icon at bounding box center [237, 476] width 12 height 18
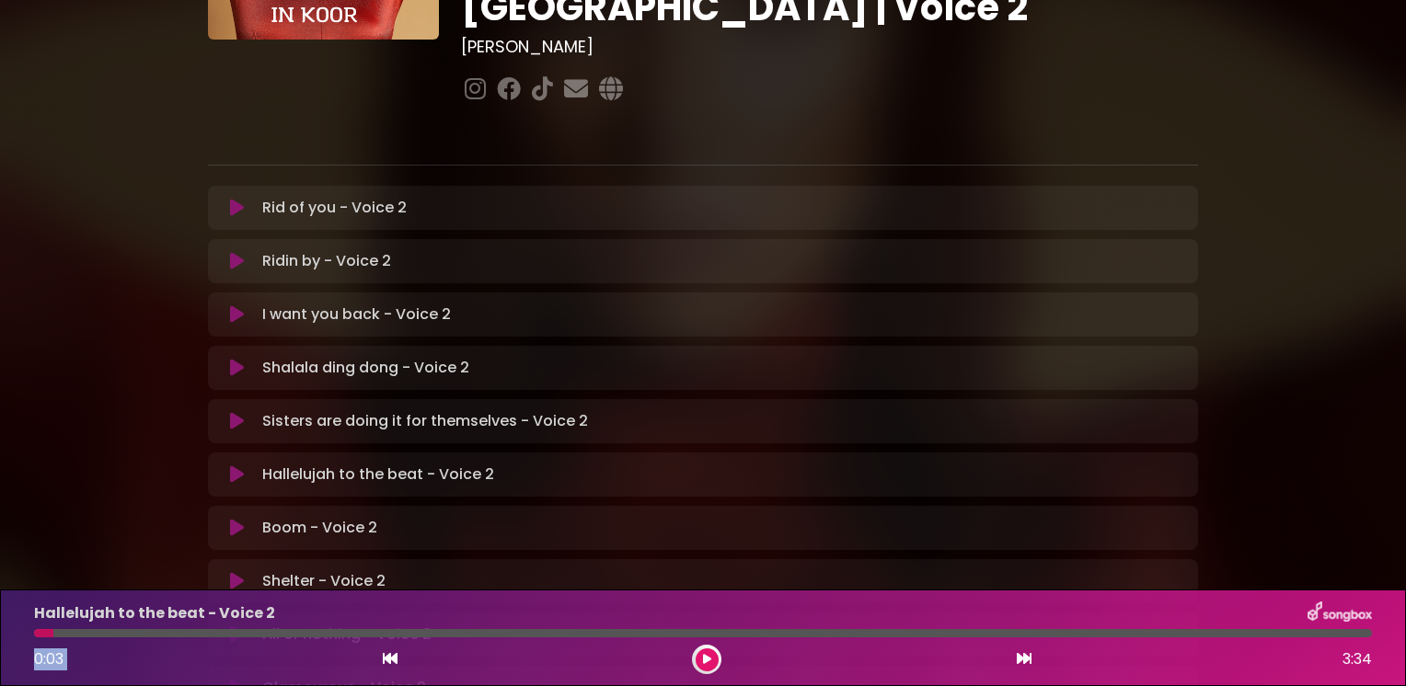
click at [232, 465] on icon at bounding box center [237, 474] width 14 height 18
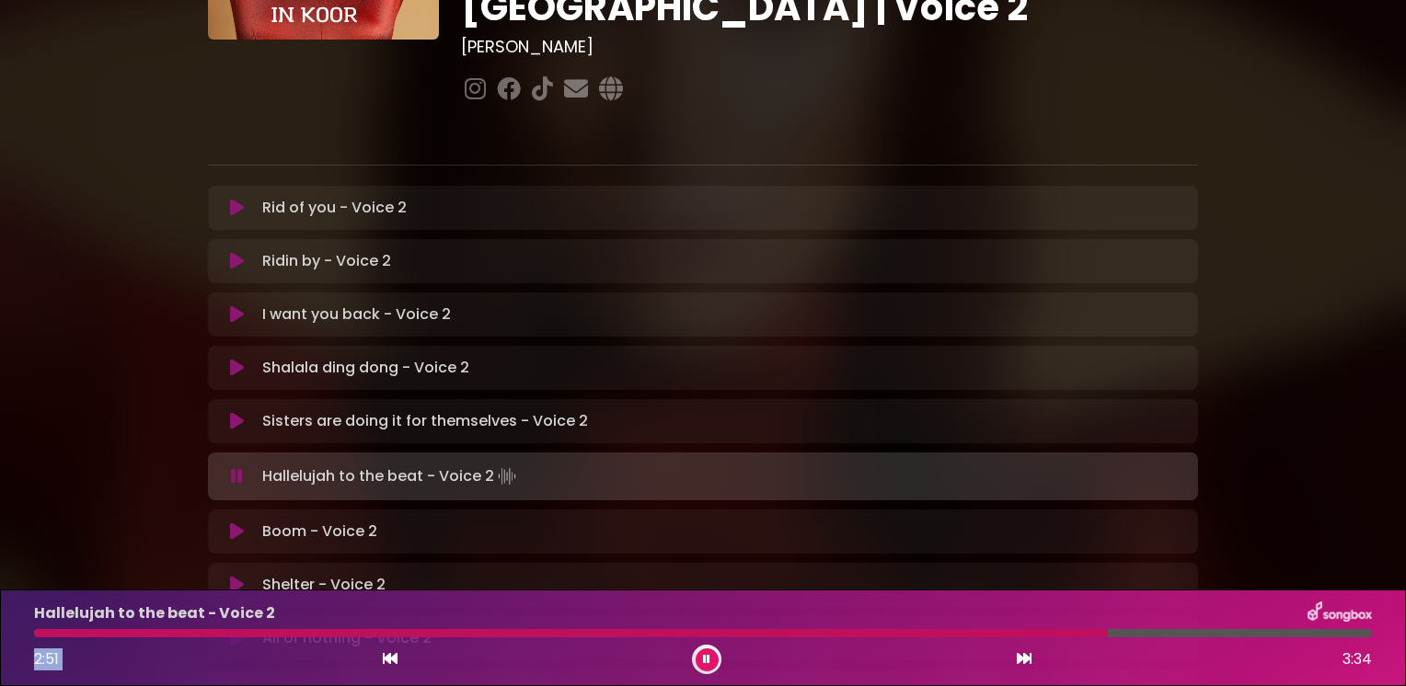
click at [237, 467] on icon at bounding box center [237, 476] width 12 height 18
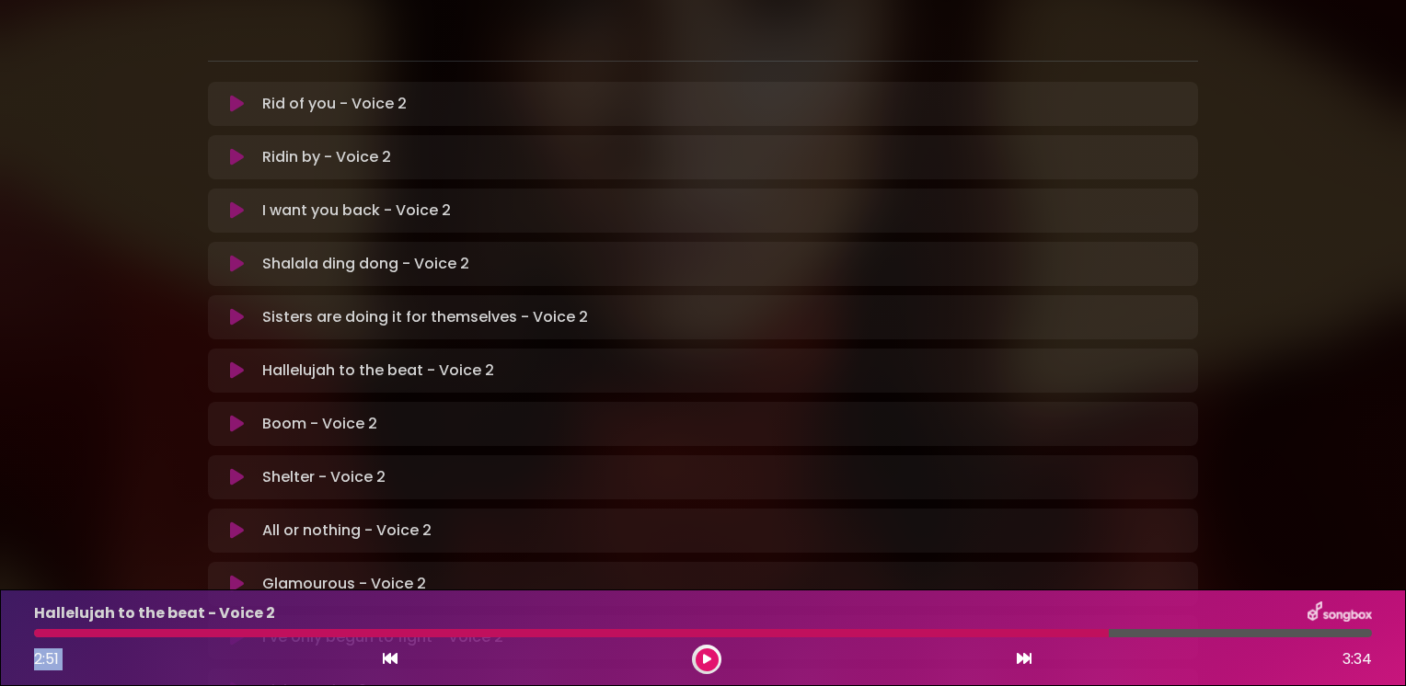
scroll to position [442, 0]
